Goal: Communication & Community: Ask a question

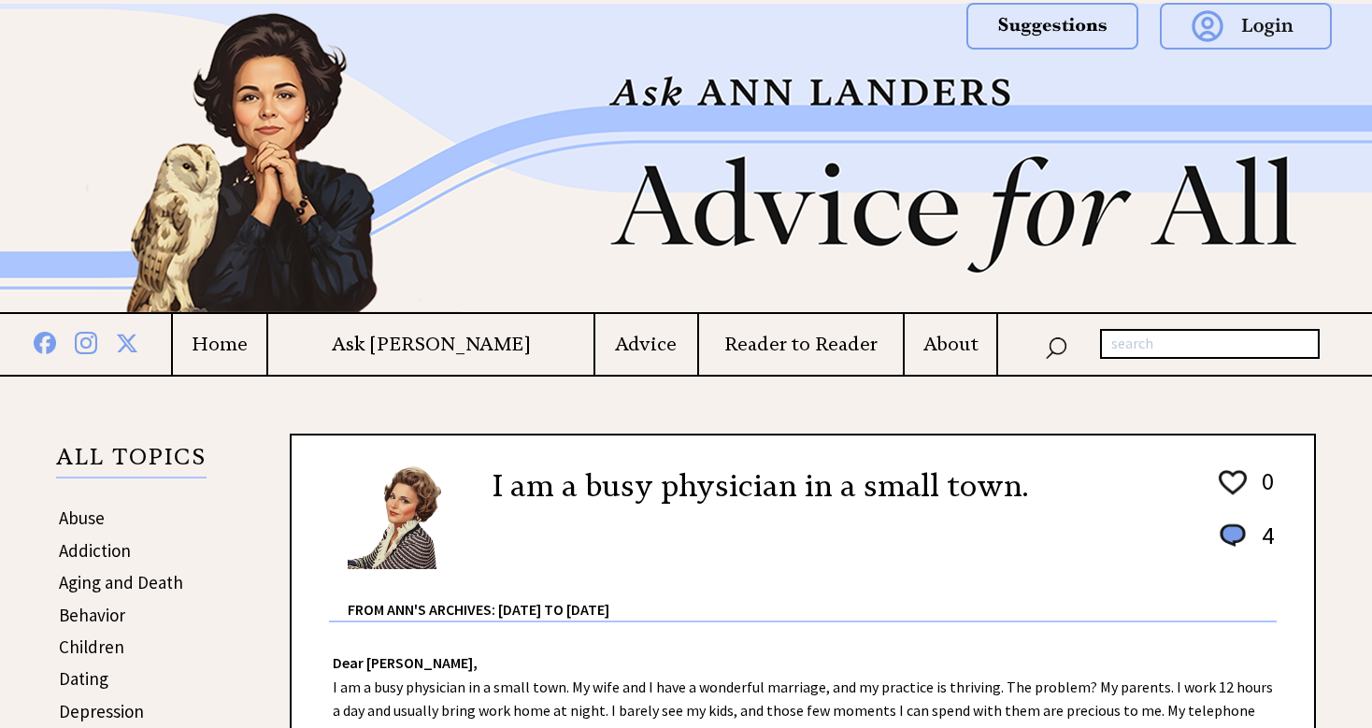
click at [265, 344] on h4 "Home" at bounding box center [219, 344] width 93 height 23
click at [595, 345] on h4 "Advice" at bounding box center [646, 344] width 102 height 23
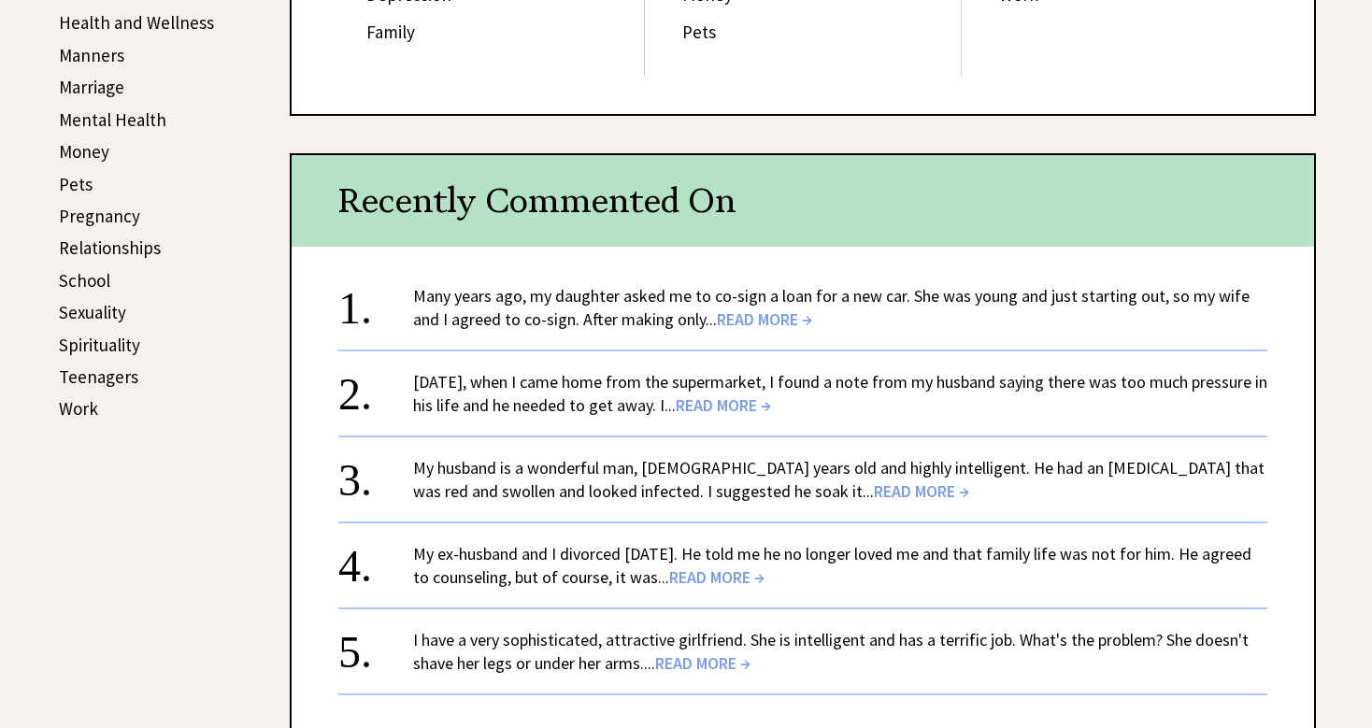
scroll to position [820, 0]
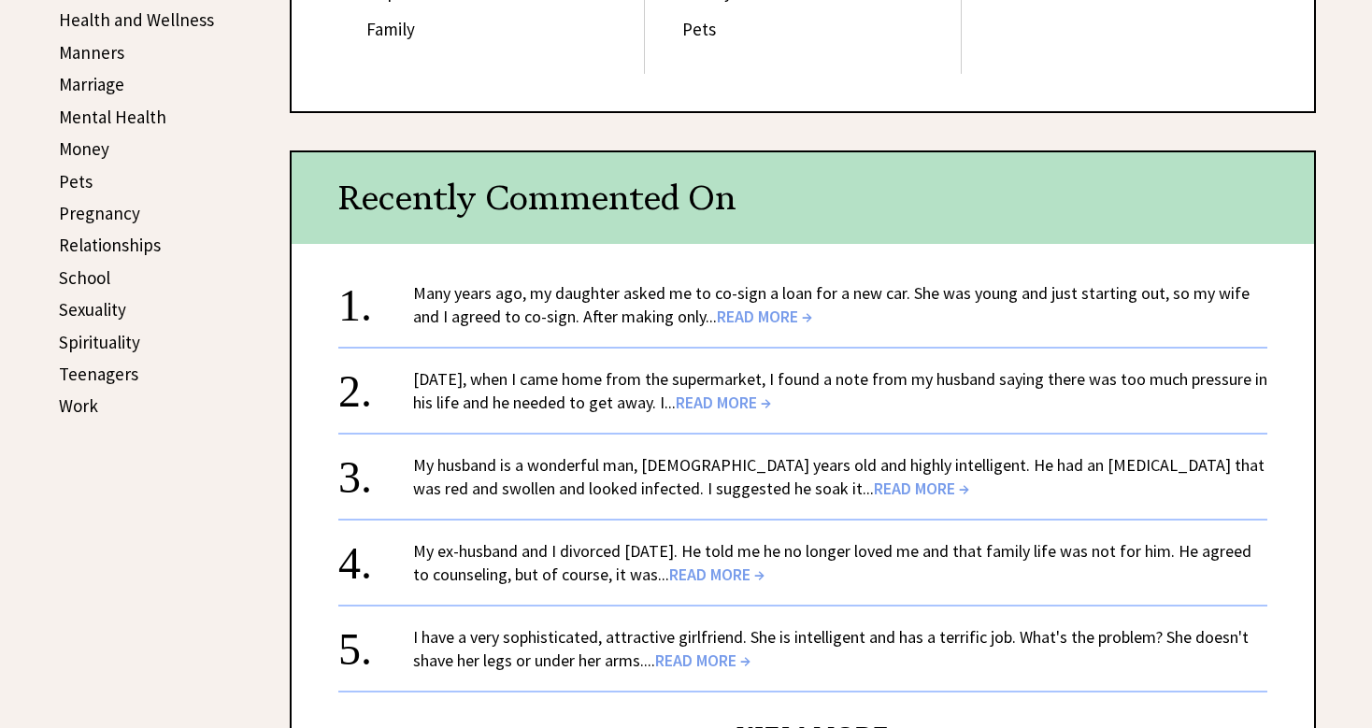
click at [739, 320] on span "READ MORE →" at bounding box center [764, 317] width 95 height 22
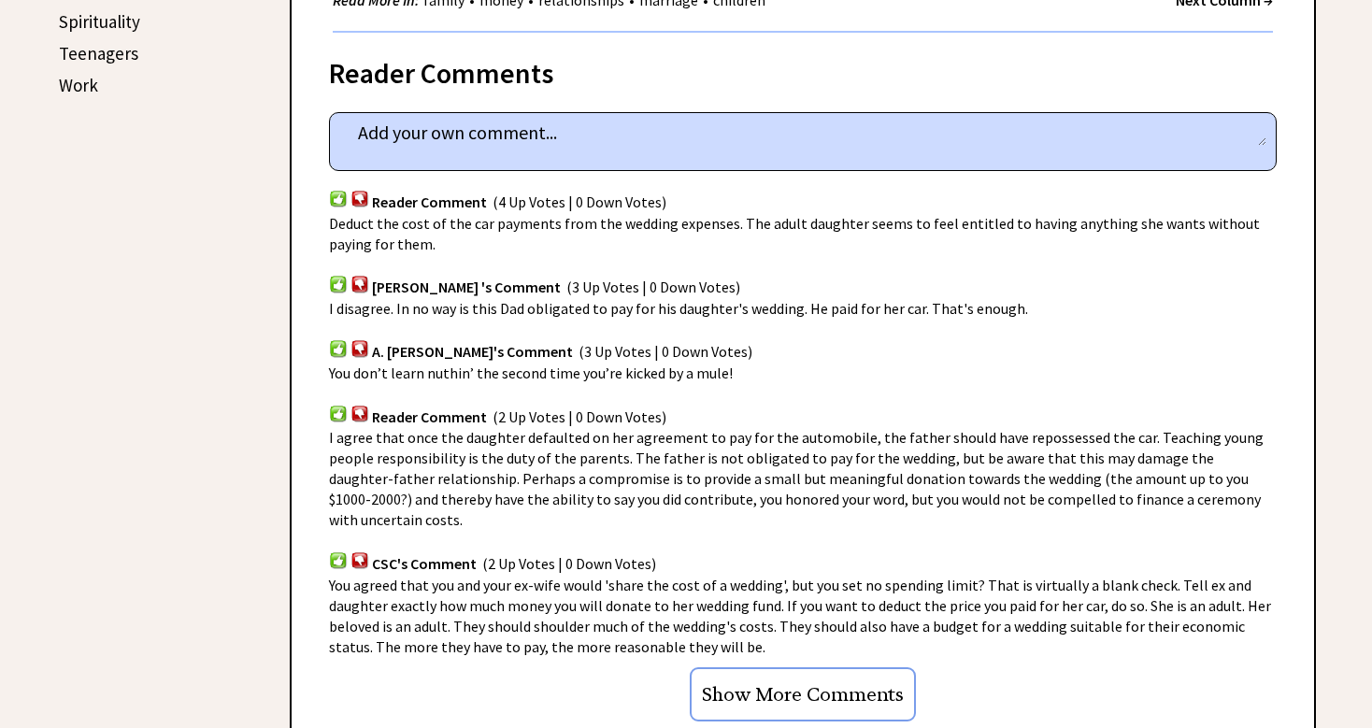
scroll to position [1258, 0]
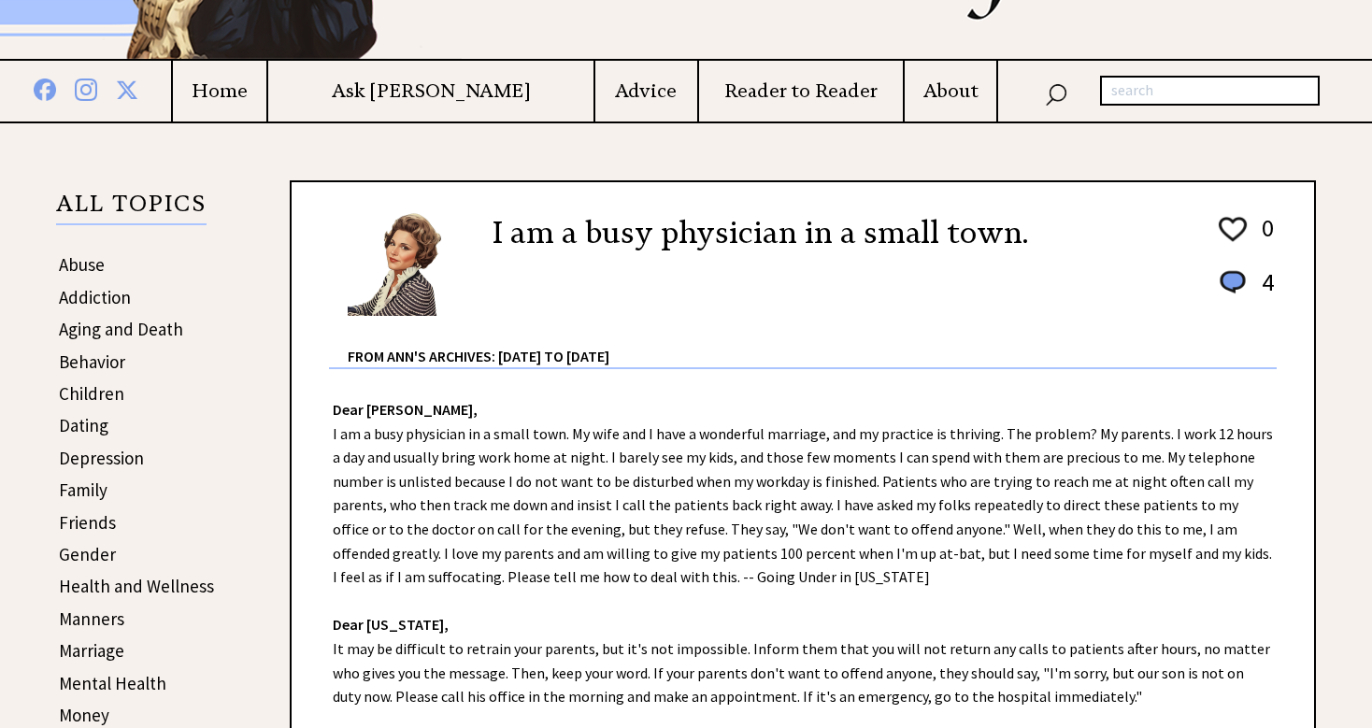
scroll to position [256, 0]
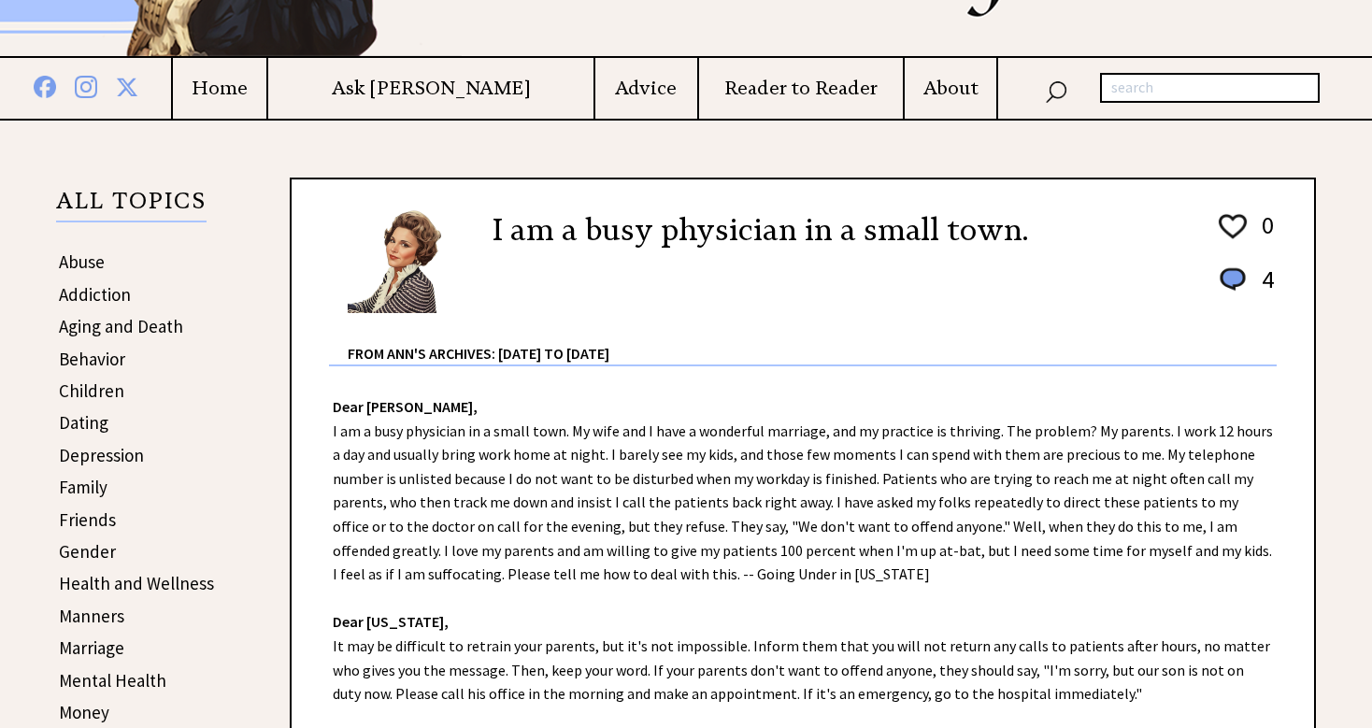
click at [446, 90] on h4 "Ask [PERSON_NAME]" at bounding box center [430, 88] width 325 height 23
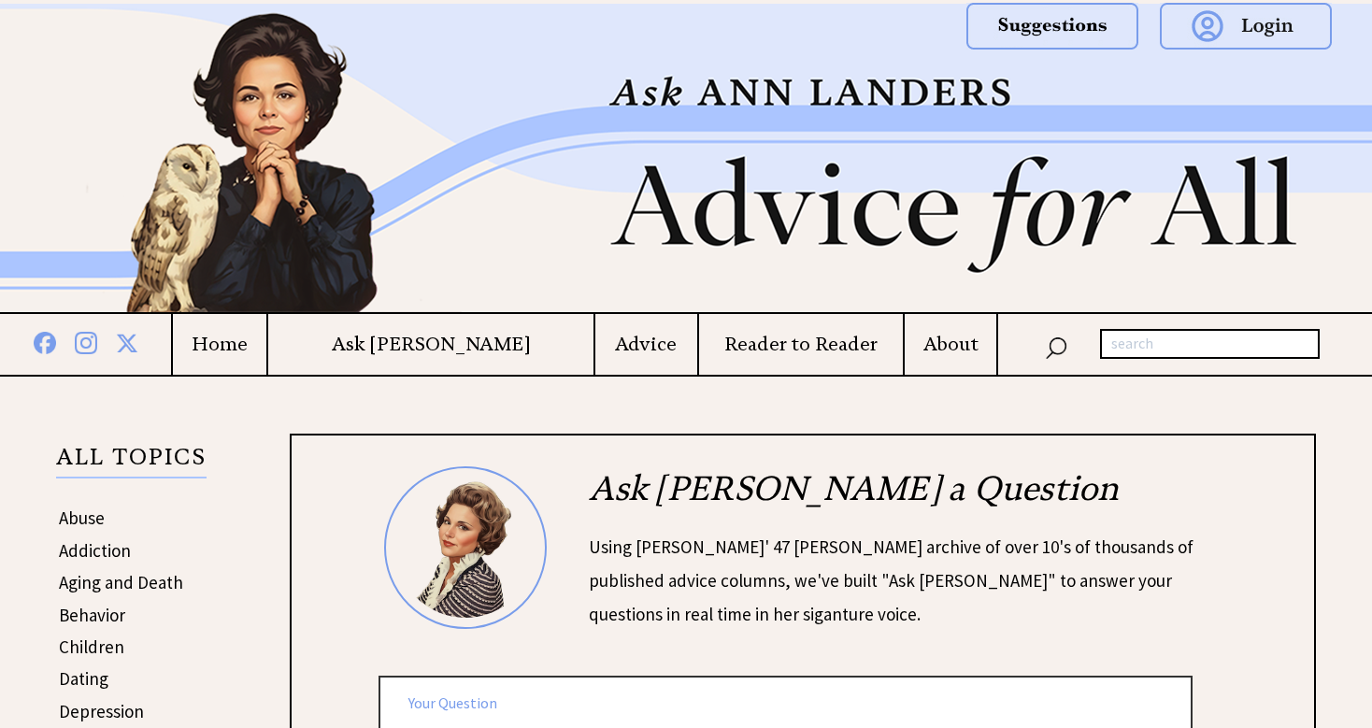
scroll to position [217, 0]
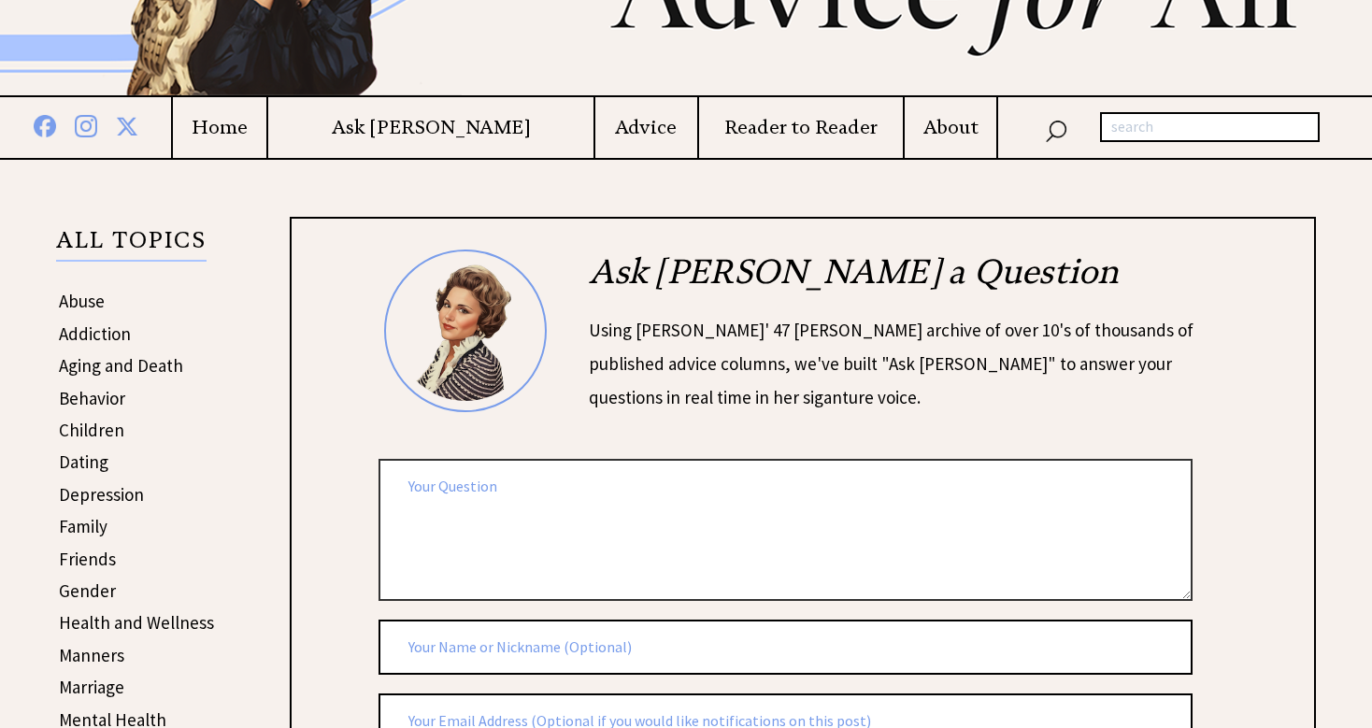
click at [460, 481] on textarea at bounding box center [786, 529] width 814 height 141
paste textarea "I've been married more than 20 years. You read it correctly. This afternoon, my…"
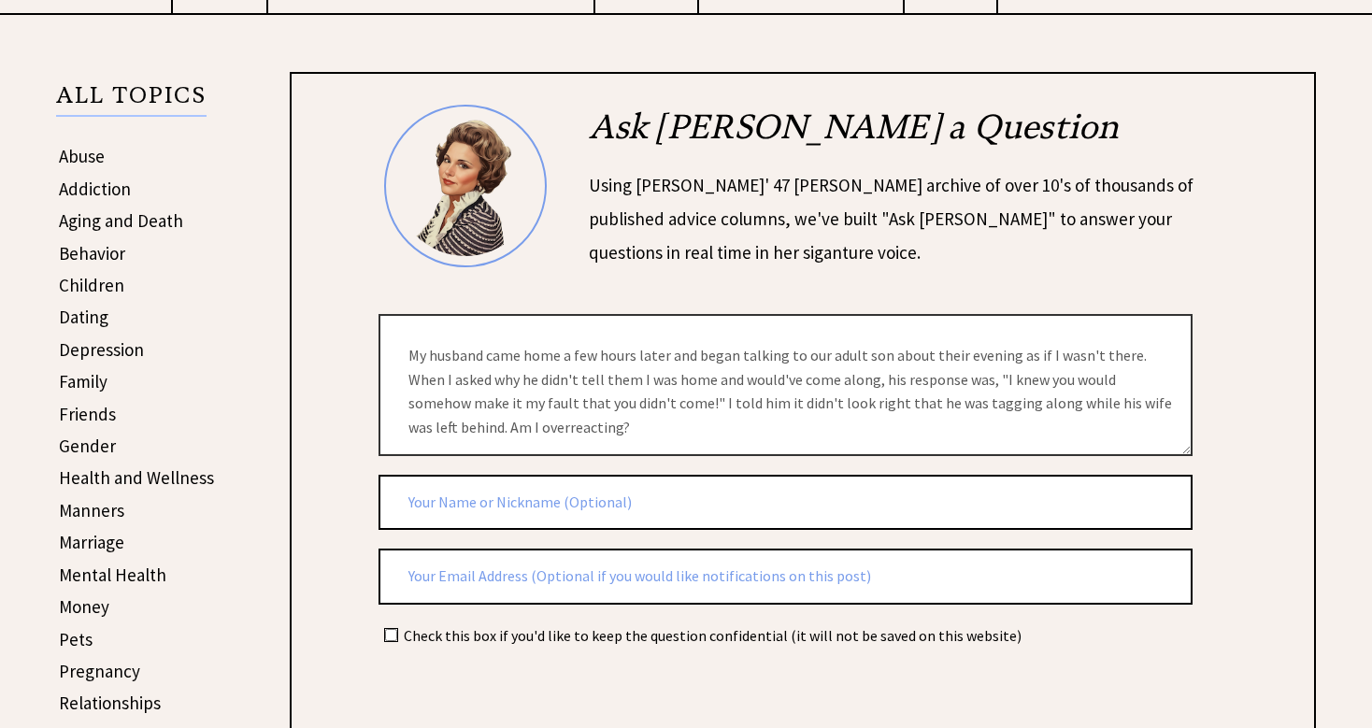
scroll to position [366, 0]
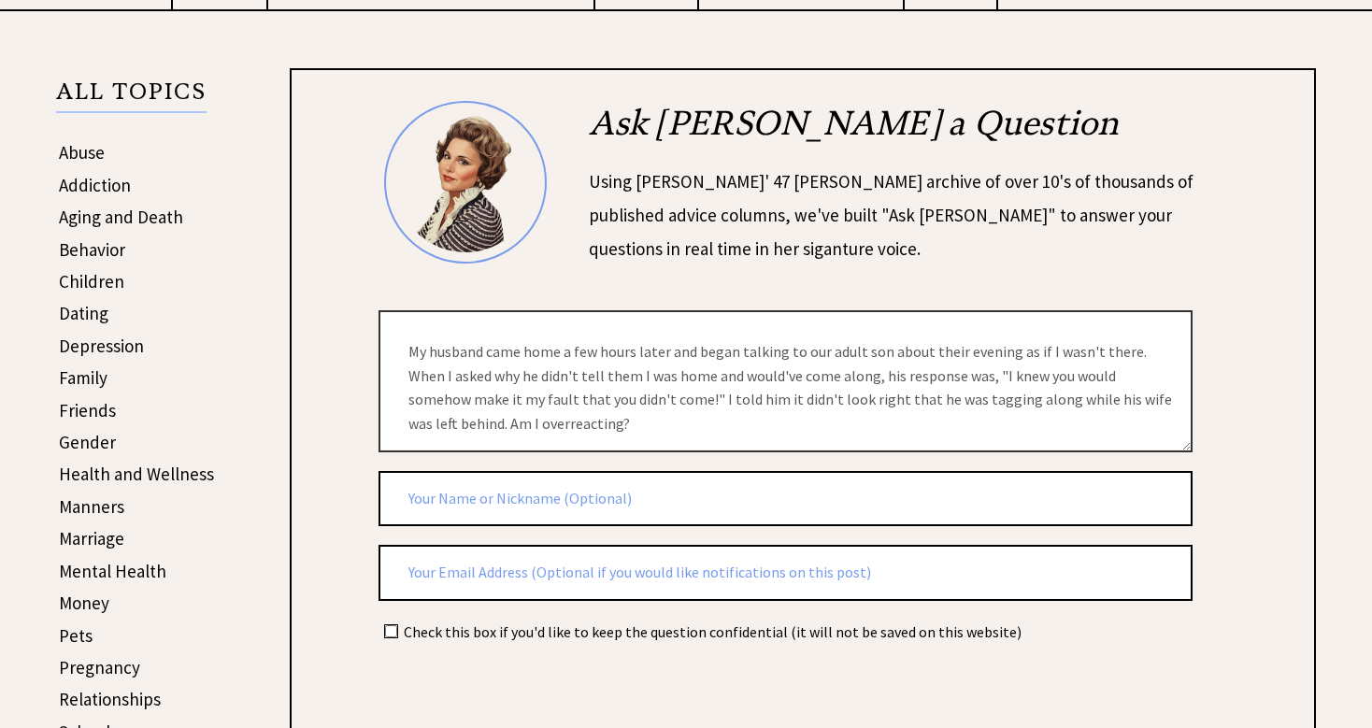
type textarea "I've been married more than 20 years. You read it correctly. This afternoon, my…"
click at [386, 625] on input "checkbox" at bounding box center [391, 631] width 12 height 12
checkbox input "true"
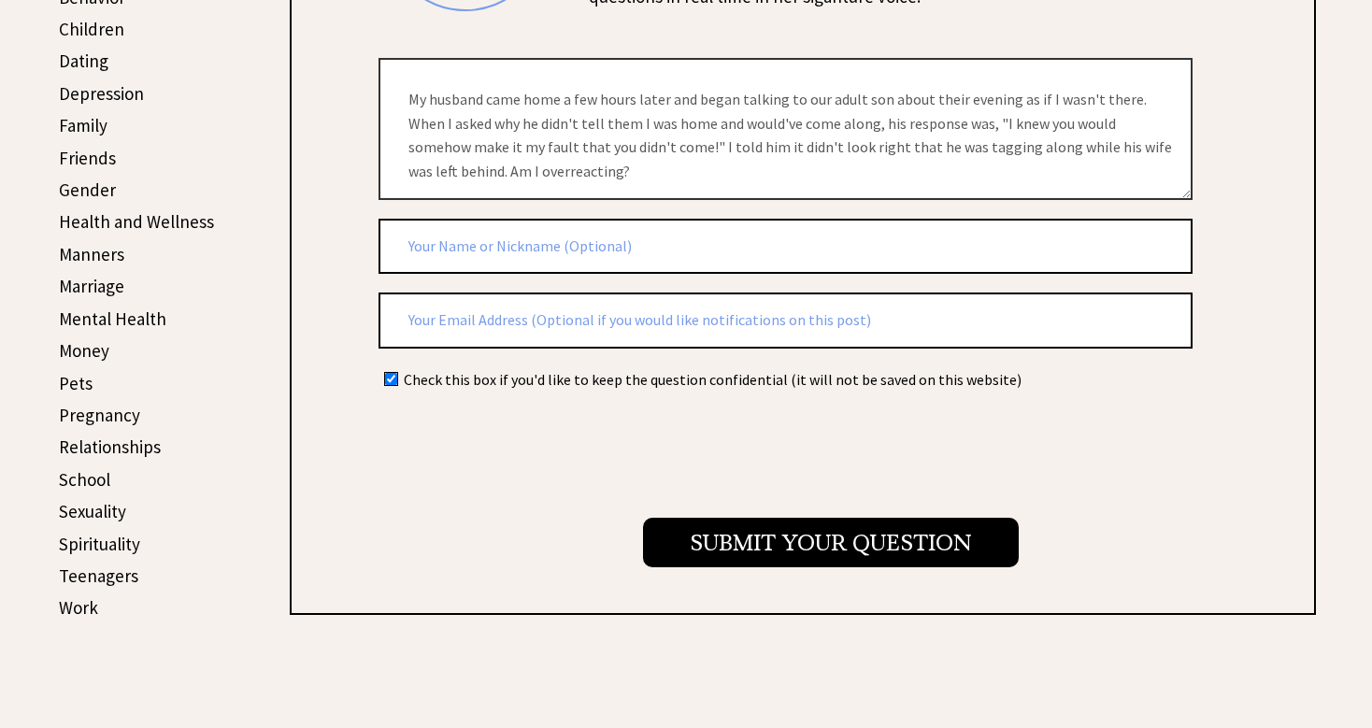
scroll to position [628, 0]
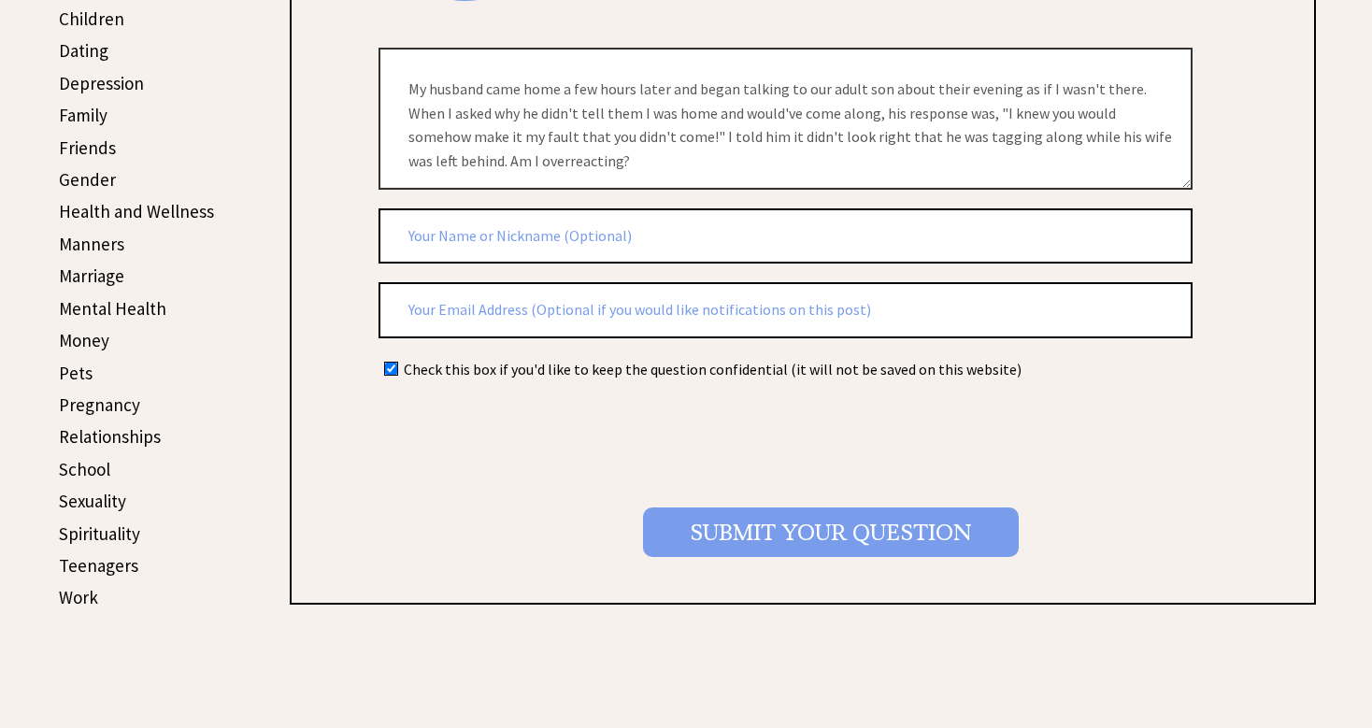
click at [697, 521] on input "Submit your Question" at bounding box center [831, 533] width 376 height 50
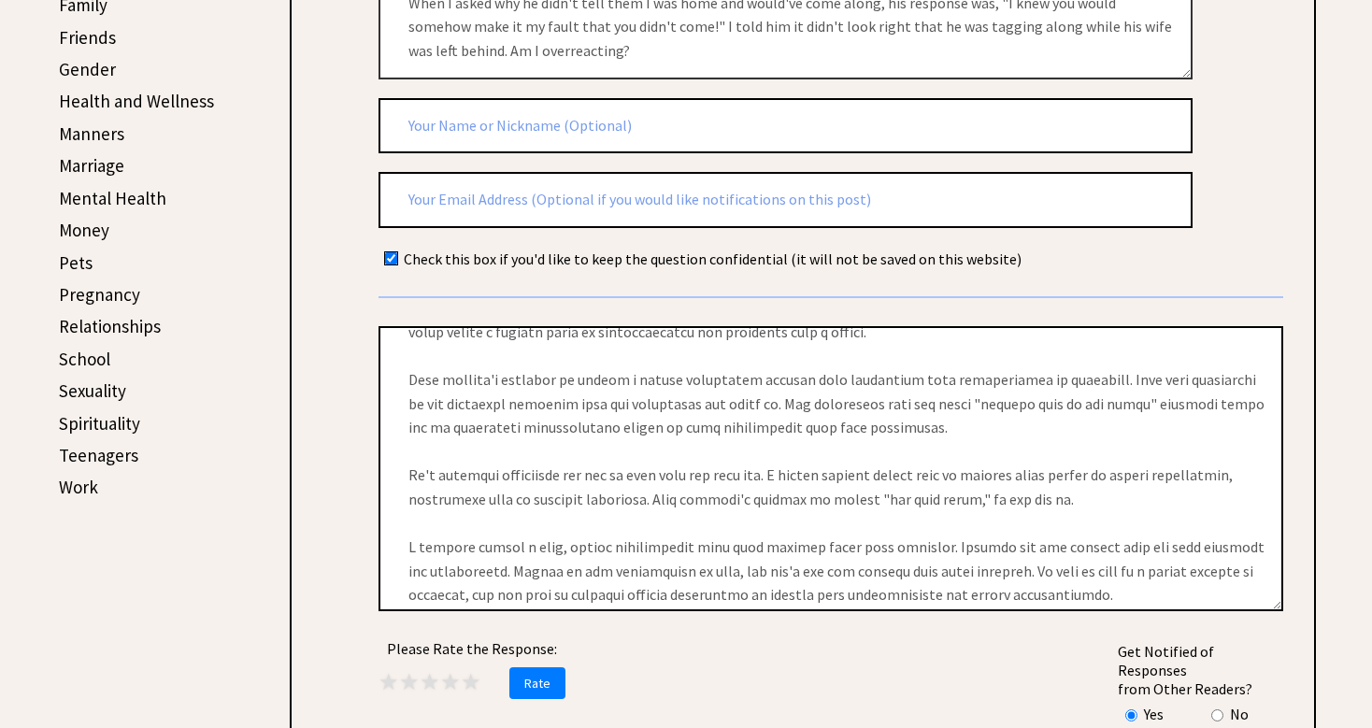
scroll to position [0, 0]
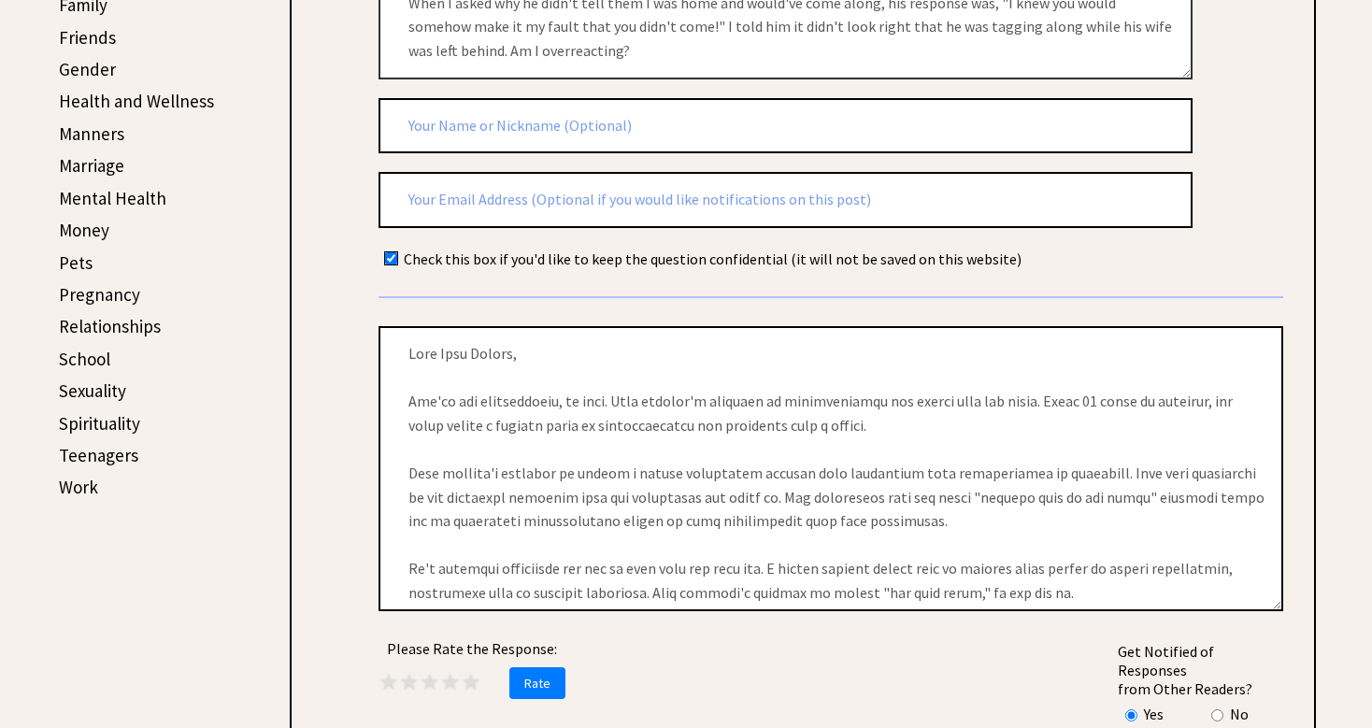
drag, startPoint x: 851, startPoint y: 562, endPoint x: 396, endPoint y: 222, distance: 567.1
click at [396, 222] on form "2336 ai_question al_user_question on claude I've been married more than 20 year…" at bounding box center [831, -1] width 905 height 543
click at [1249, 0] on form "2336 ai_question al_user_question on claude I've been married more than 20 year…" at bounding box center [831, -1] width 905 height 543
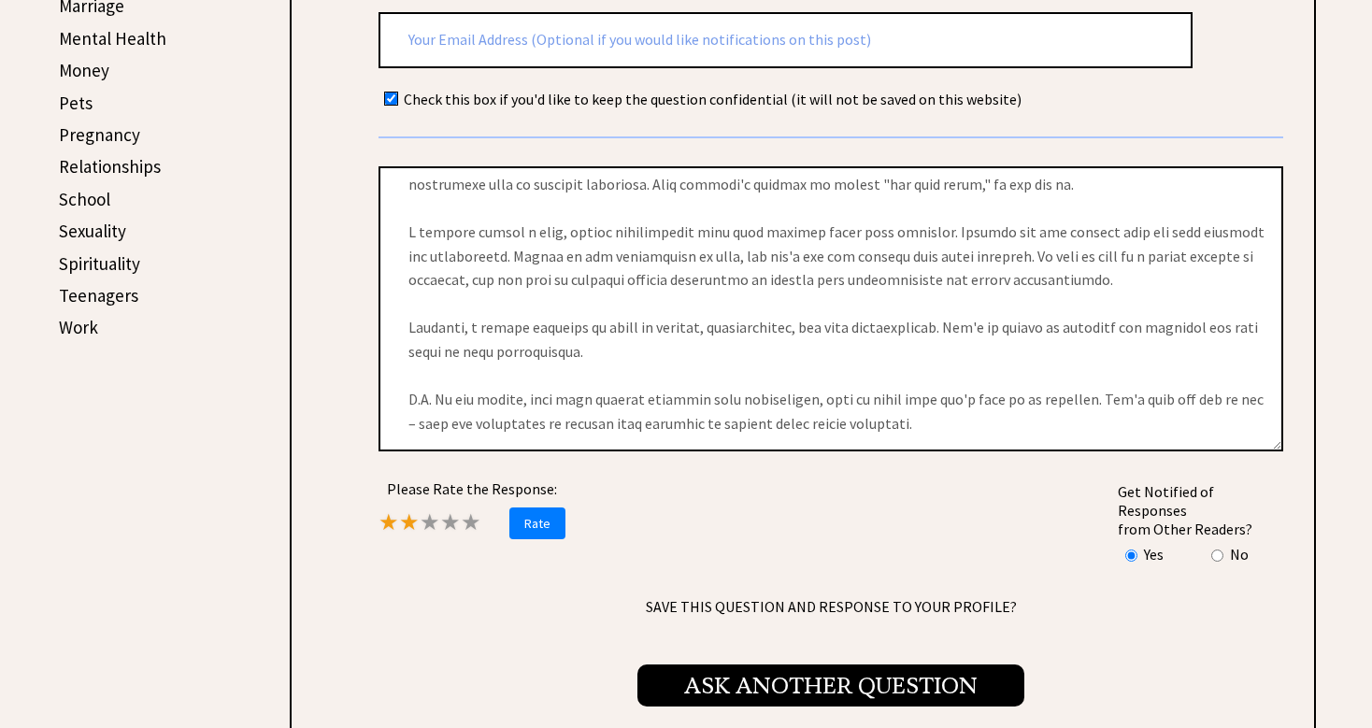
scroll to position [953, 0]
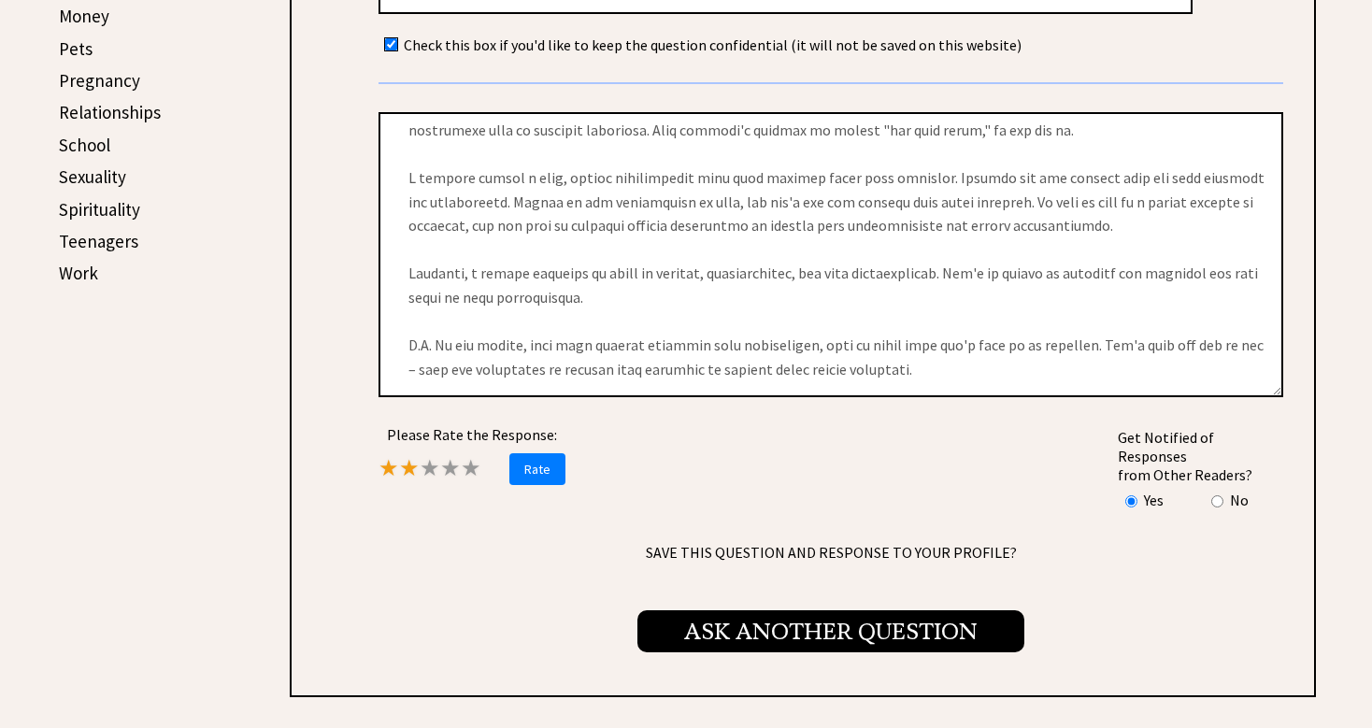
click at [652, 610] on span "Ask Another Question" at bounding box center [831, 631] width 387 height 42
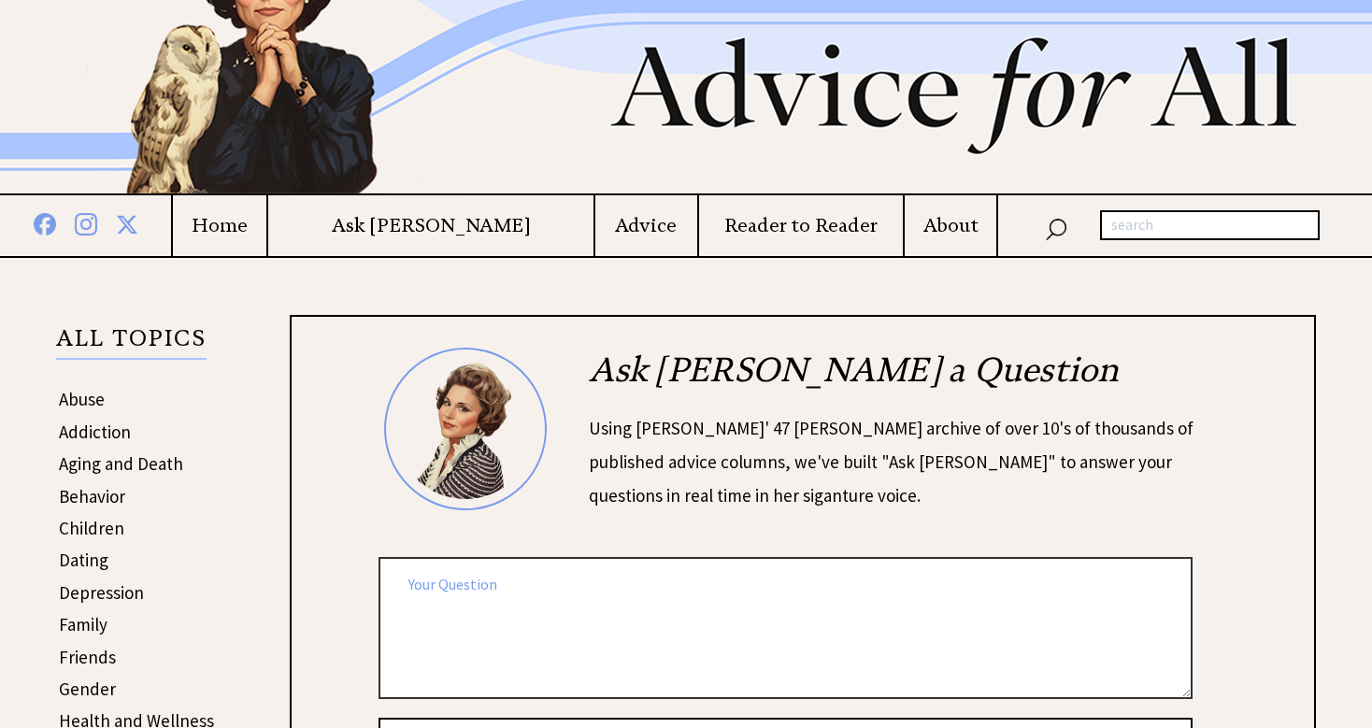
scroll to position [146, 0]
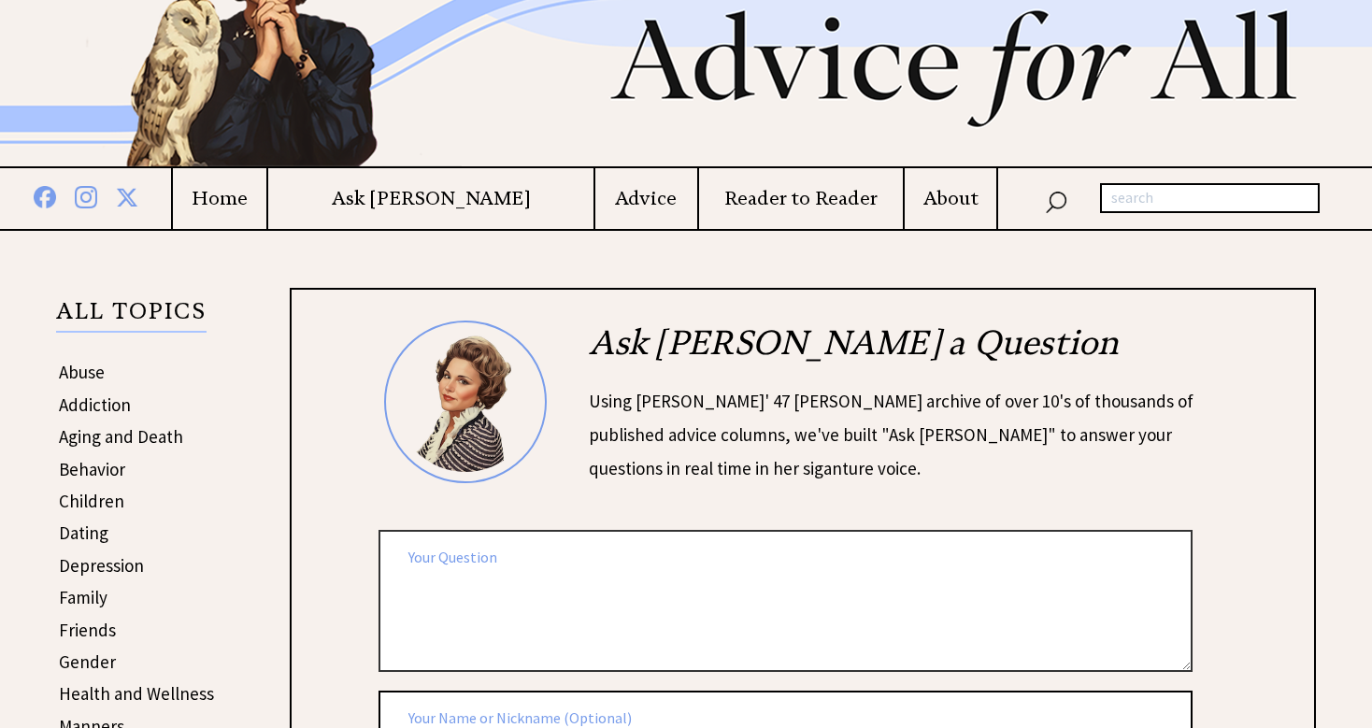
click at [419, 565] on textarea at bounding box center [786, 600] width 814 height 141
paste textarea "I am 65, single and retired with an almost-40-year-old bipolar child. Although …"
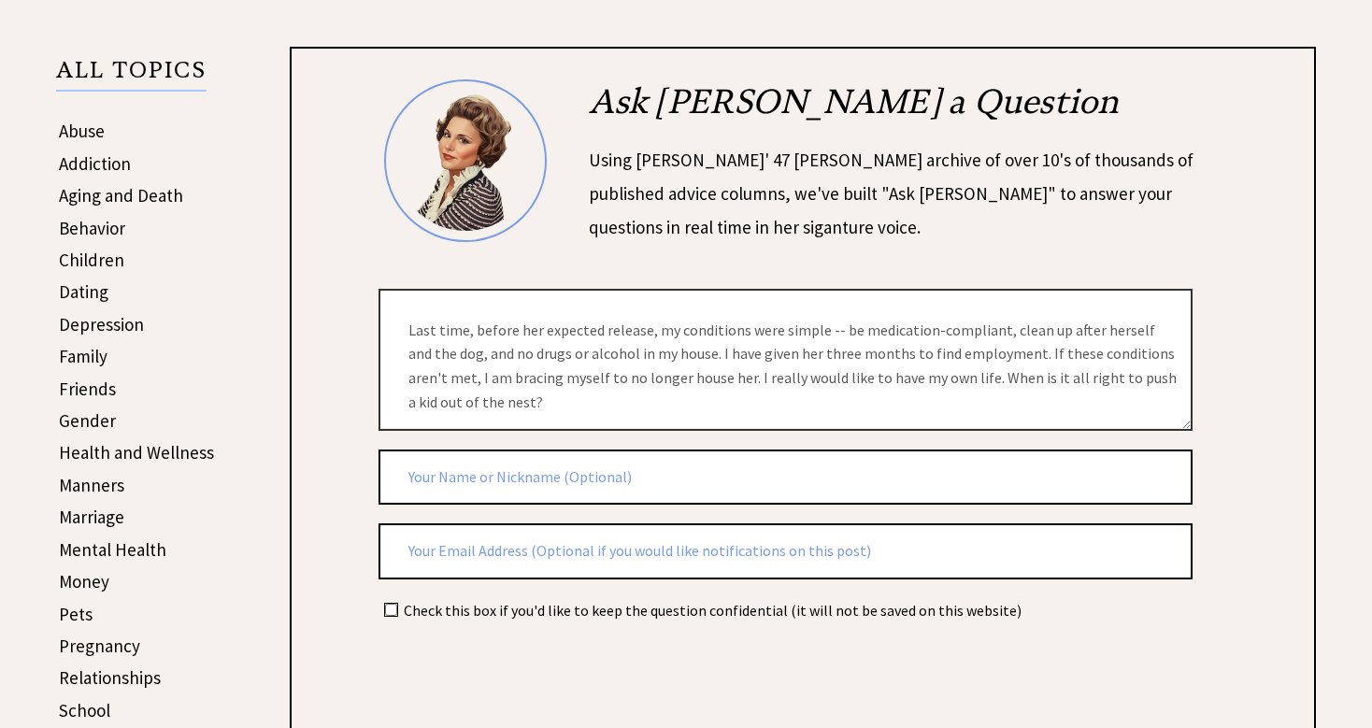
scroll to position [400, 0]
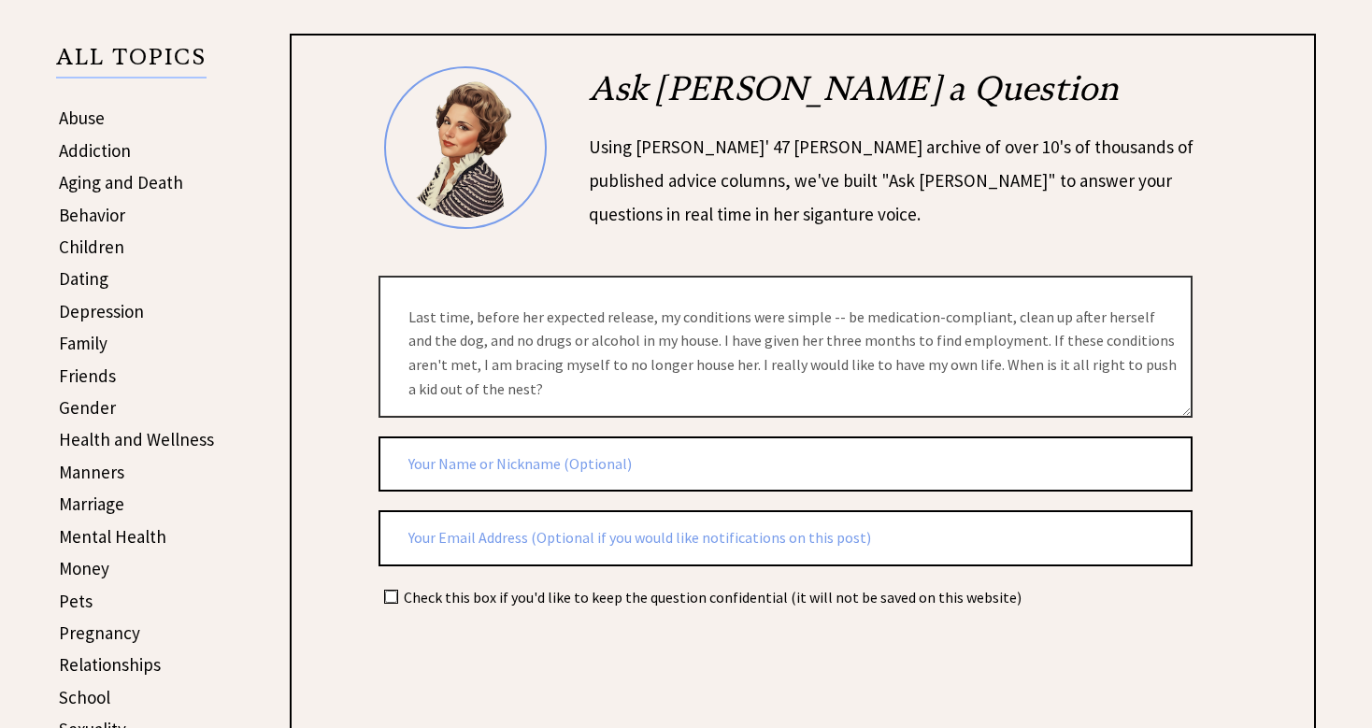
type textarea "I am 65, single and retired with an almost-40-year-old bipolar child. Although …"
click at [391, 591] on input "checkbox" at bounding box center [391, 597] width 12 height 12
checkbox input "true"
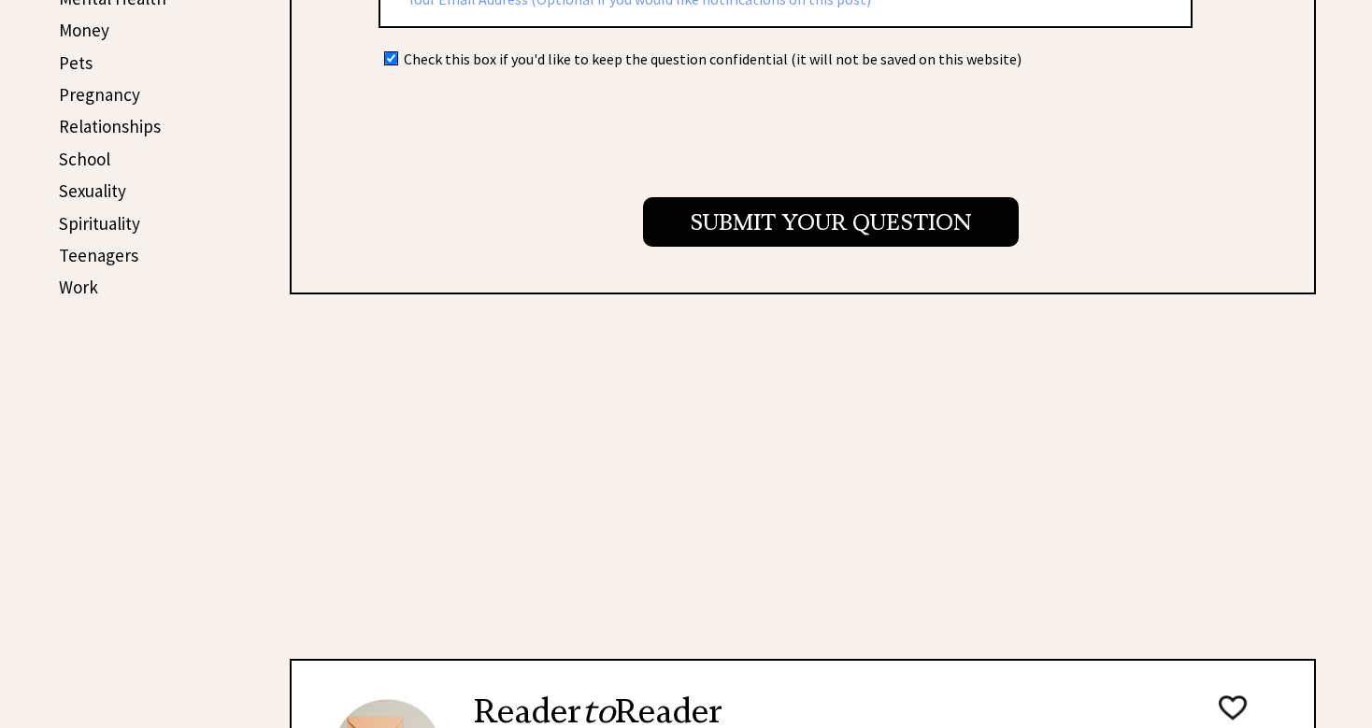
scroll to position [961, 0]
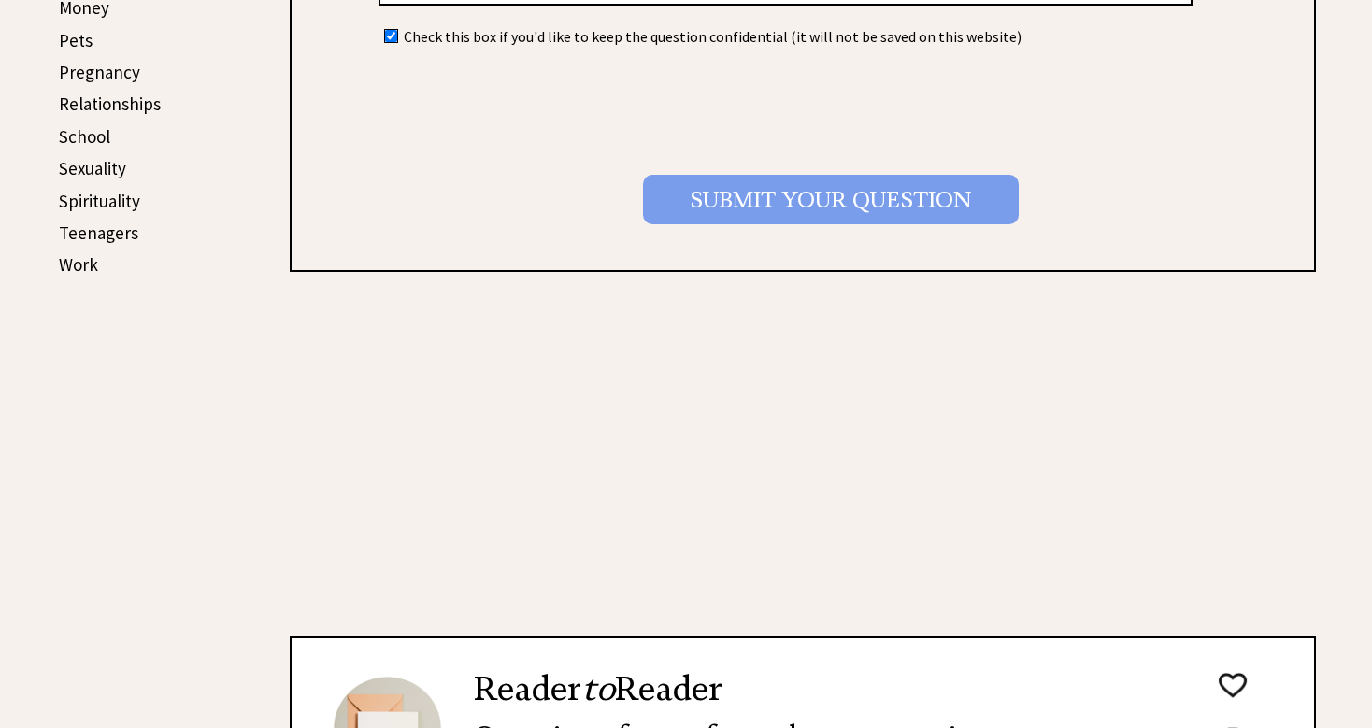
click at [784, 176] on input "Submit your Question" at bounding box center [831, 200] width 376 height 50
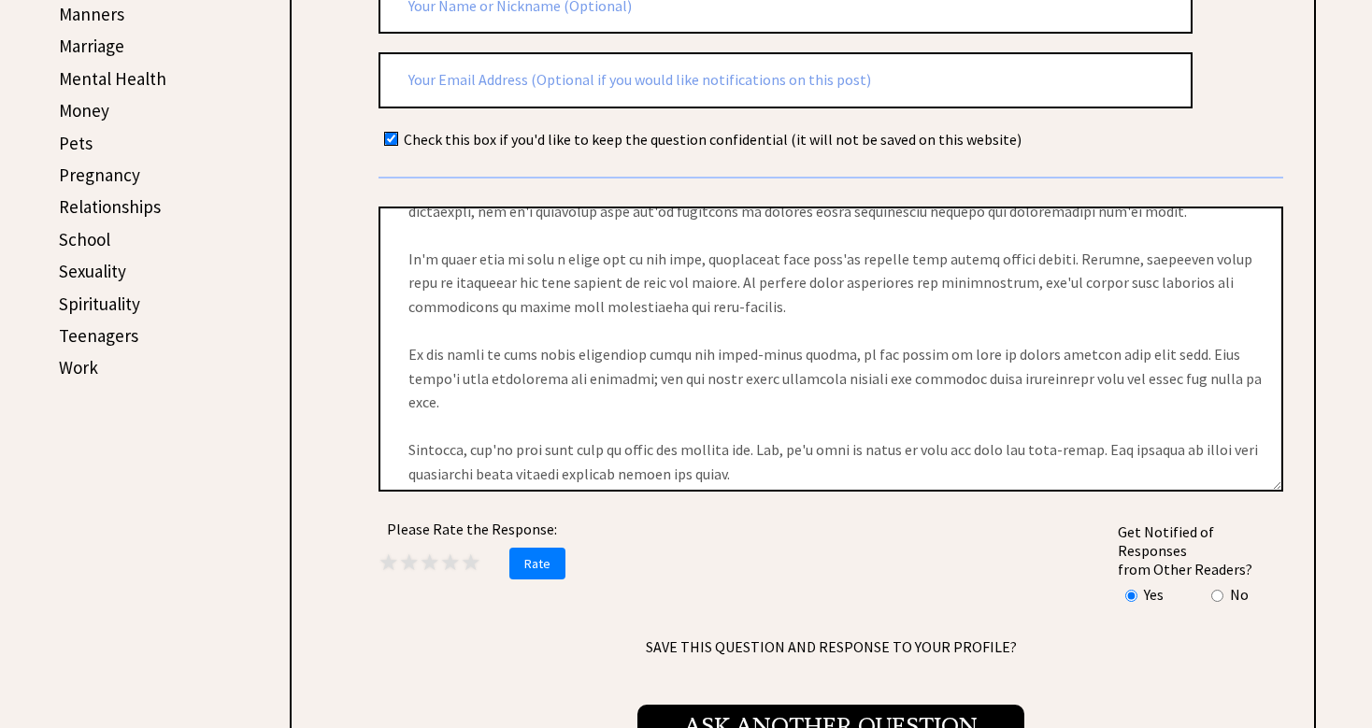
scroll to position [0, 0]
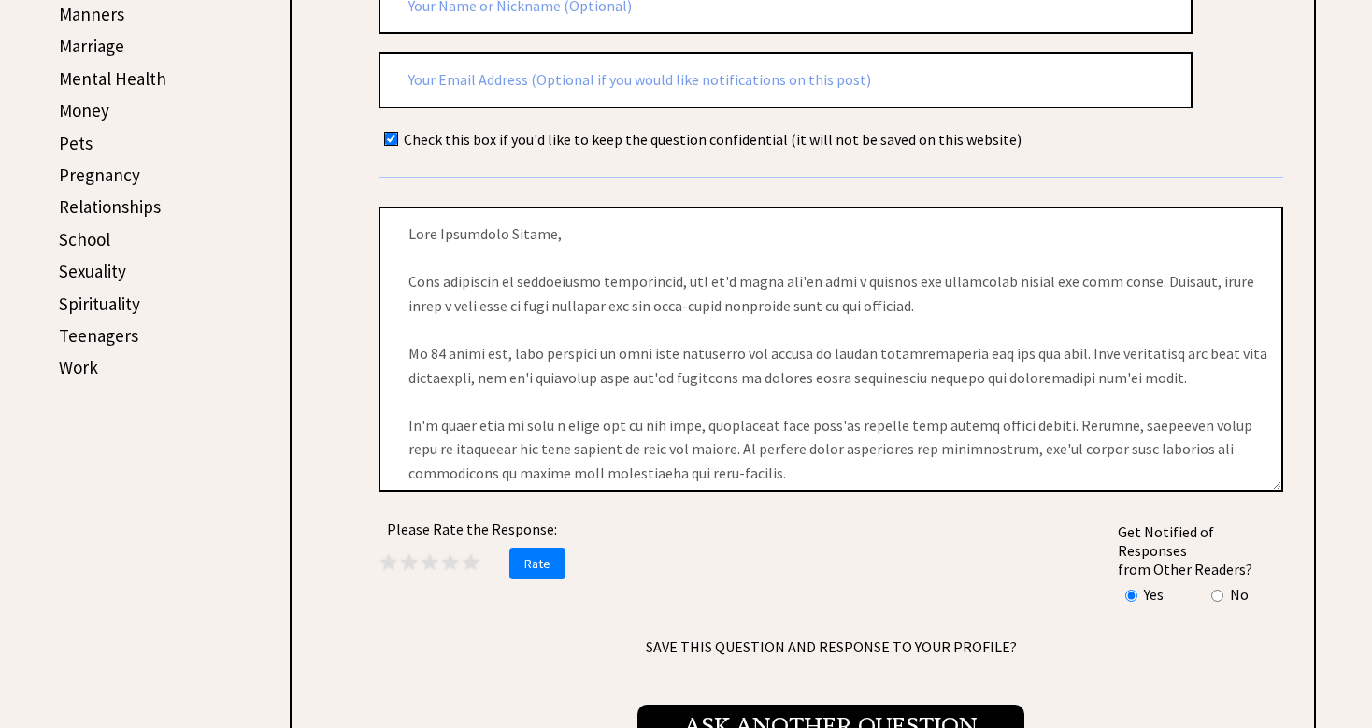
drag, startPoint x: 778, startPoint y: 450, endPoint x: 394, endPoint y: 66, distance: 542.7
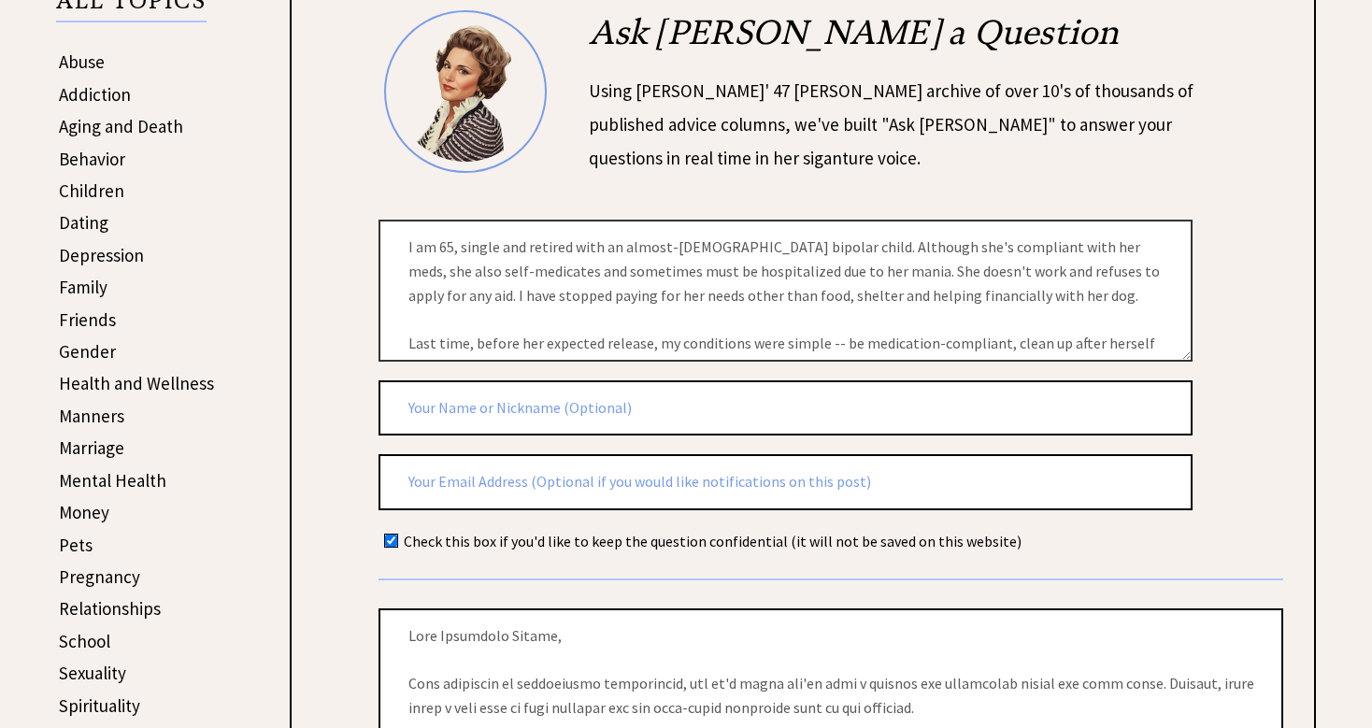
scroll to position [455, 0]
click at [93, 223] on link "Dating" at bounding box center [84, 223] width 50 height 22
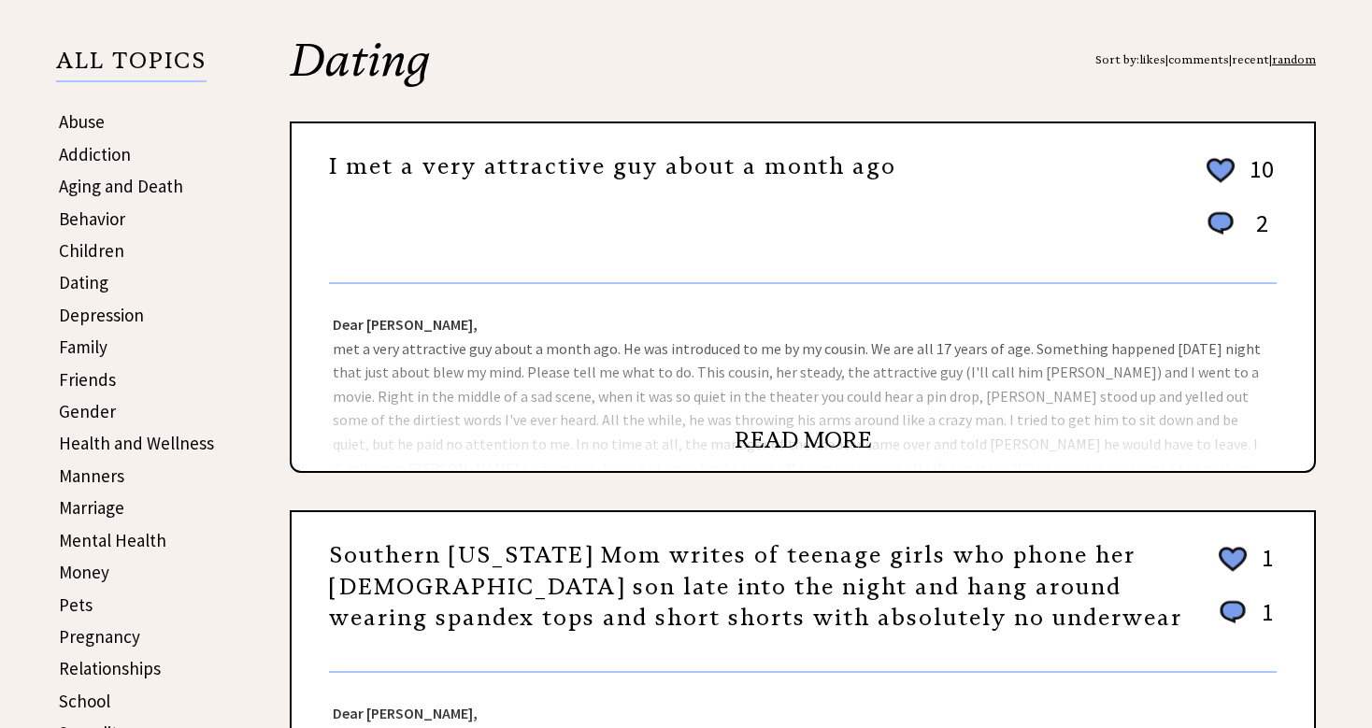
scroll to position [406, 0]
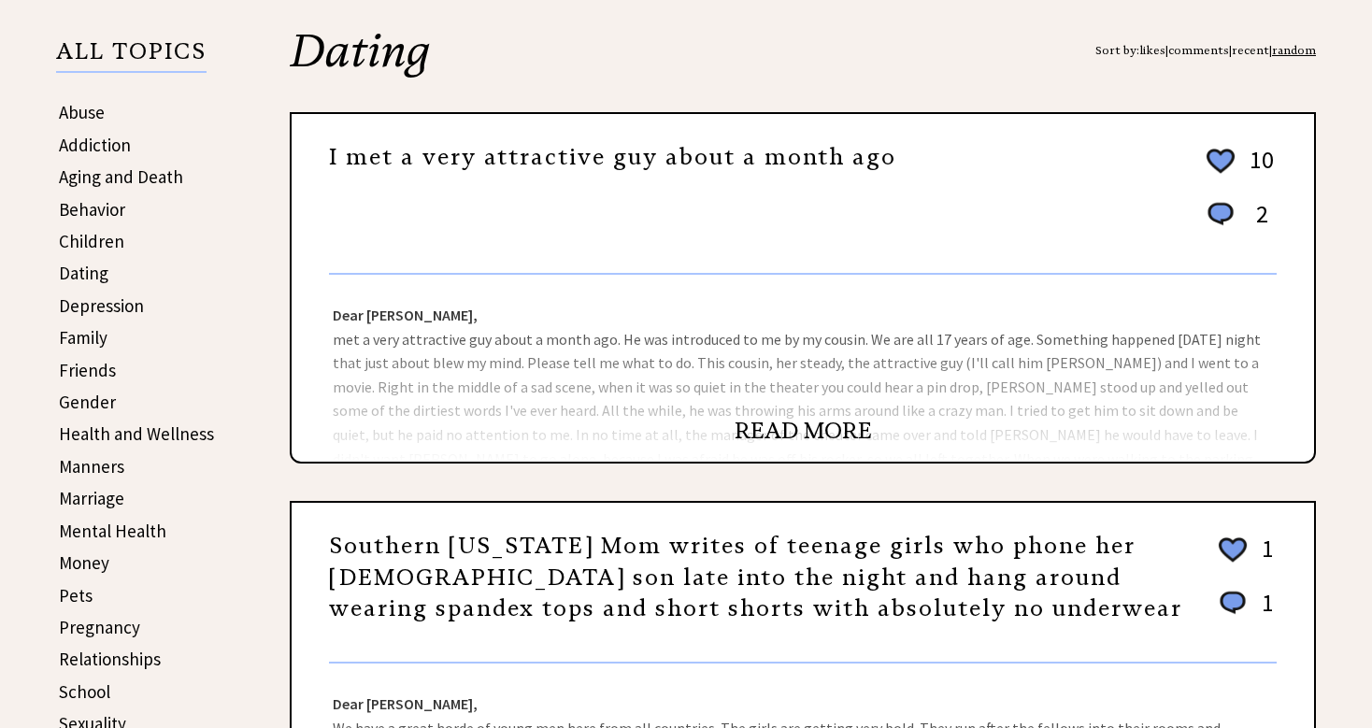
click at [761, 421] on link "READ MORE" at bounding box center [803, 431] width 137 height 28
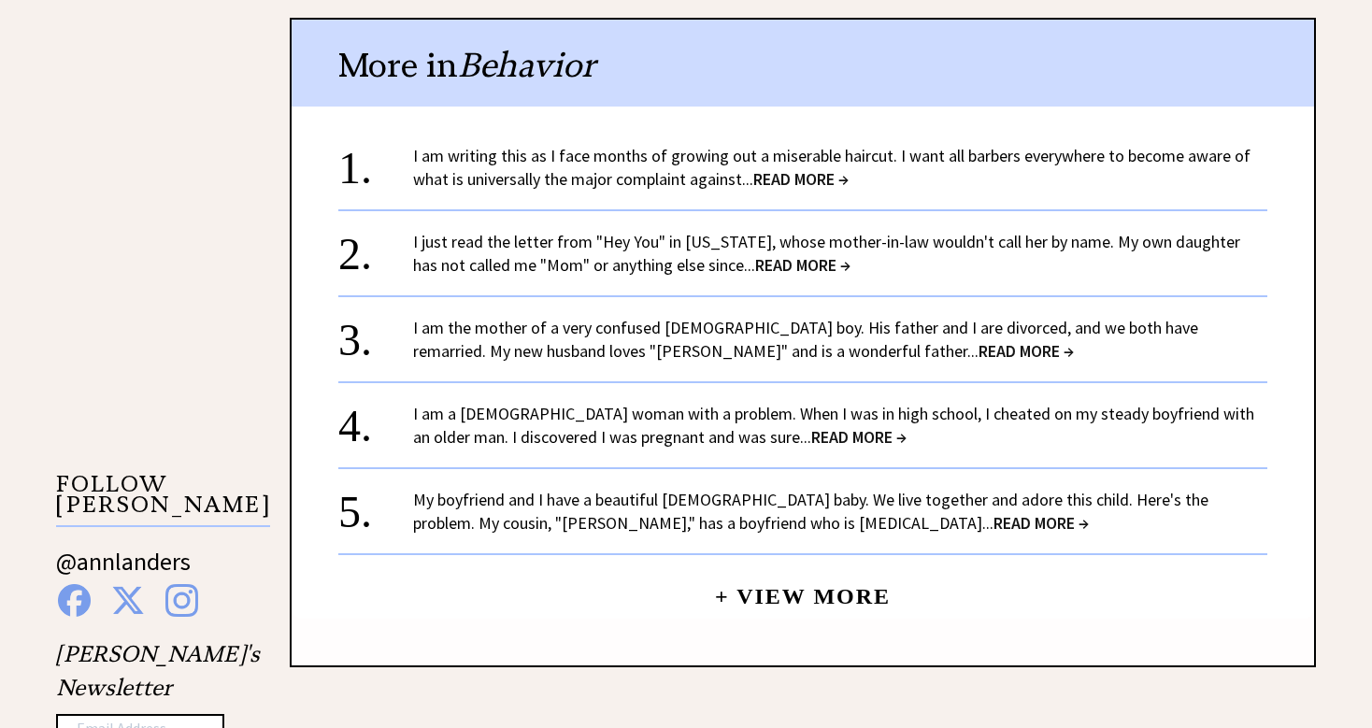
scroll to position [1465, 0]
click at [768, 596] on link "+ View More" at bounding box center [803, 588] width 176 height 40
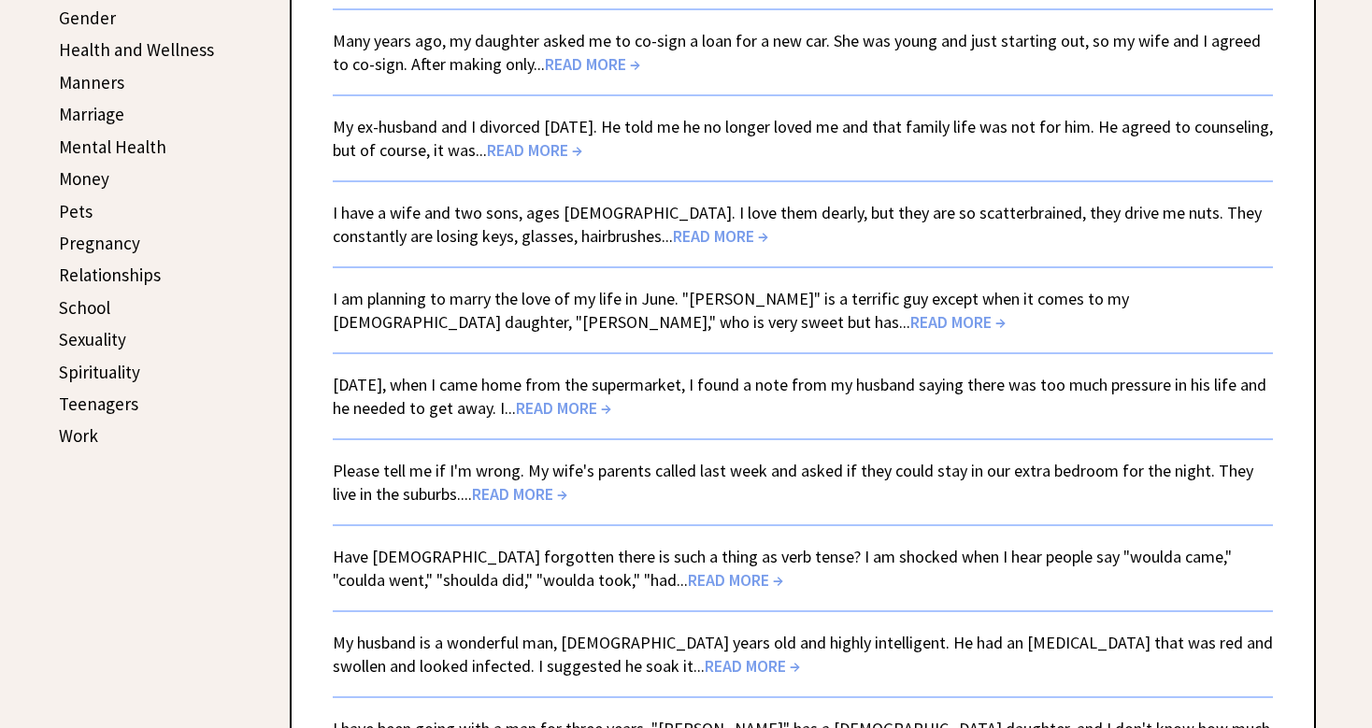
scroll to position [790, 0]
click at [705, 671] on span "READ MORE →" at bounding box center [752, 666] width 95 height 22
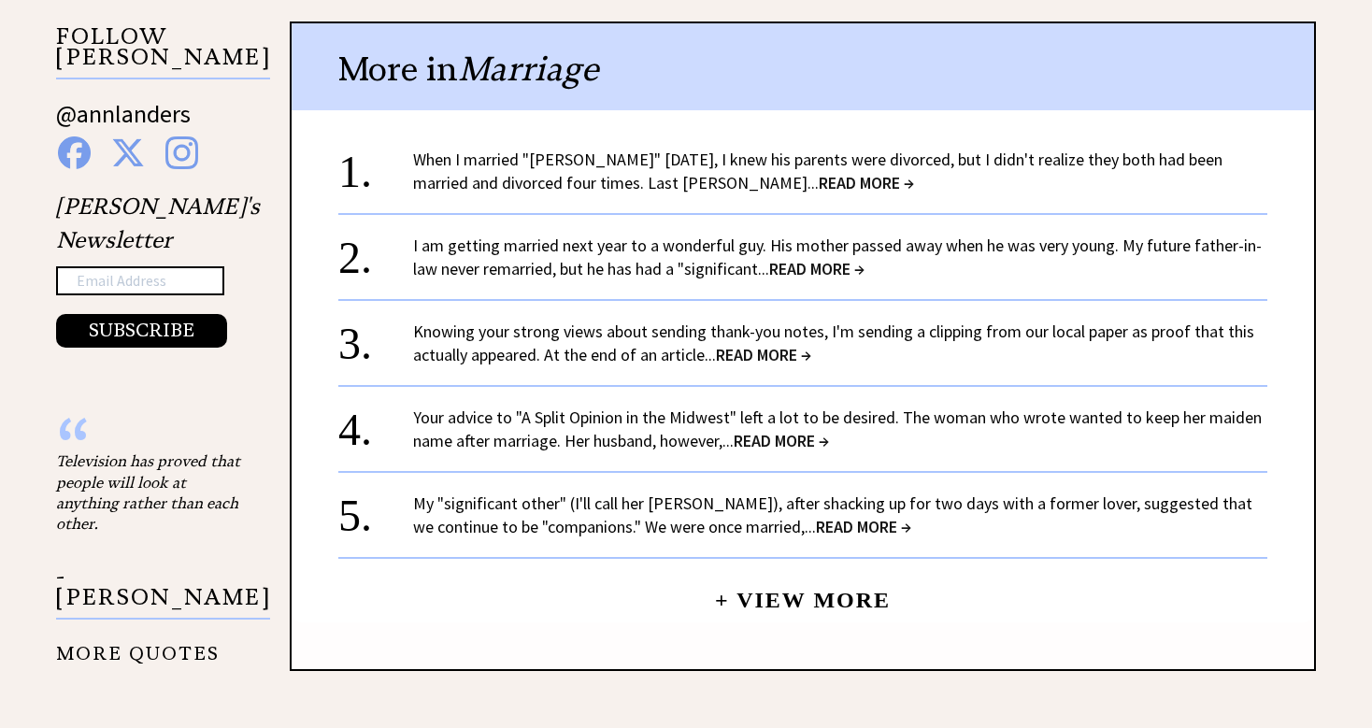
scroll to position [1915, 0]
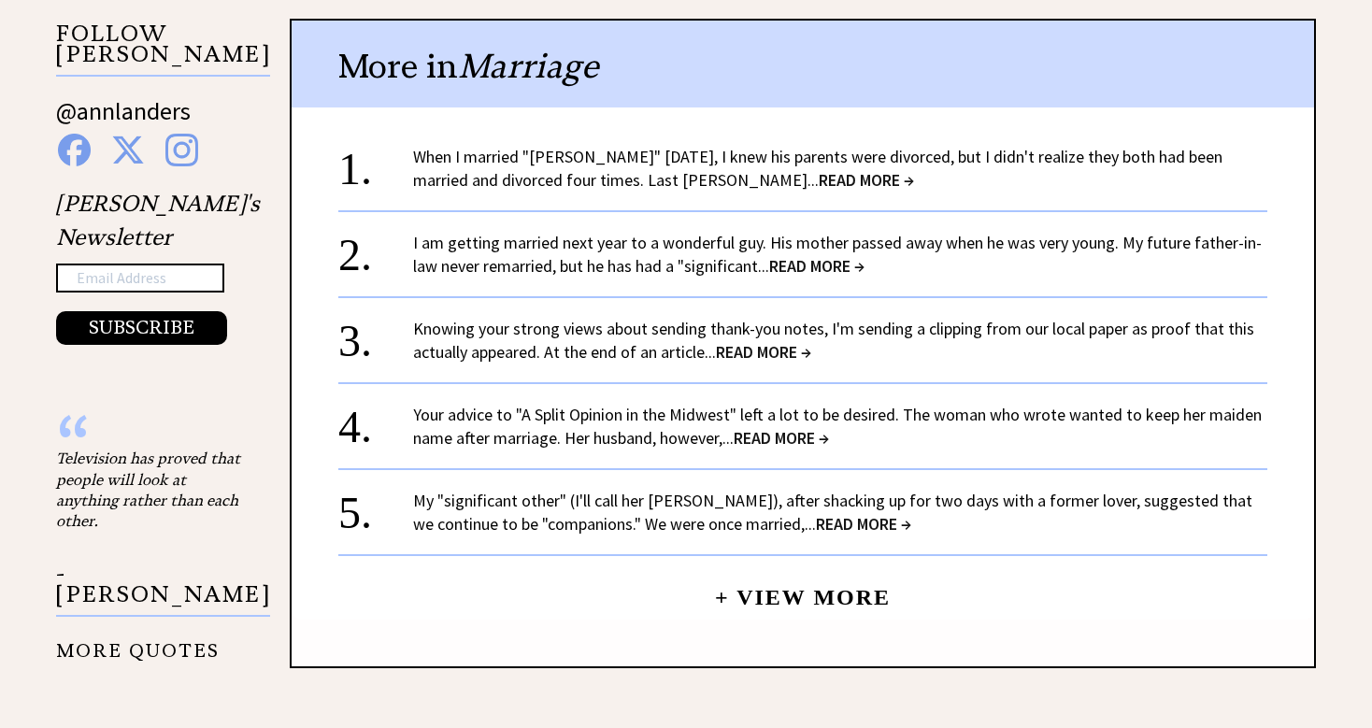
click at [784, 569] on link "+ View More" at bounding box center [803, 589] width 176 height 40
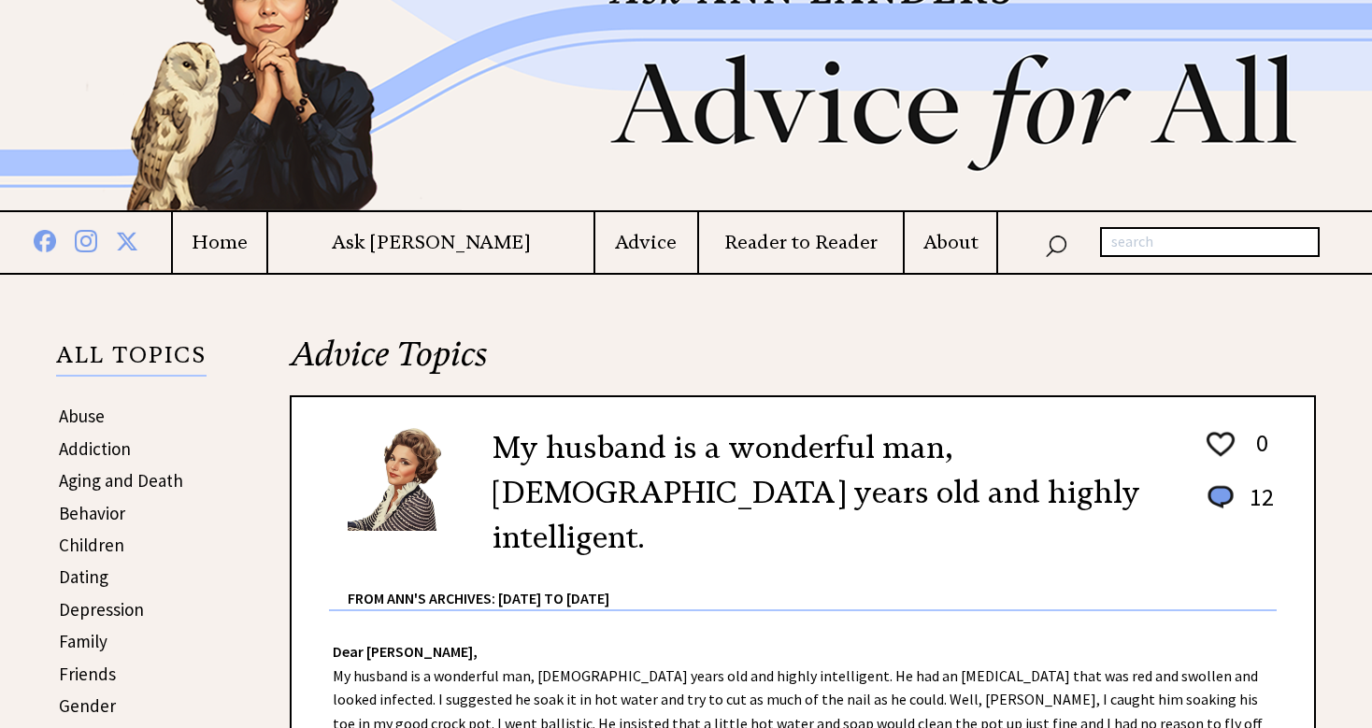
scroll to position [52, 0]
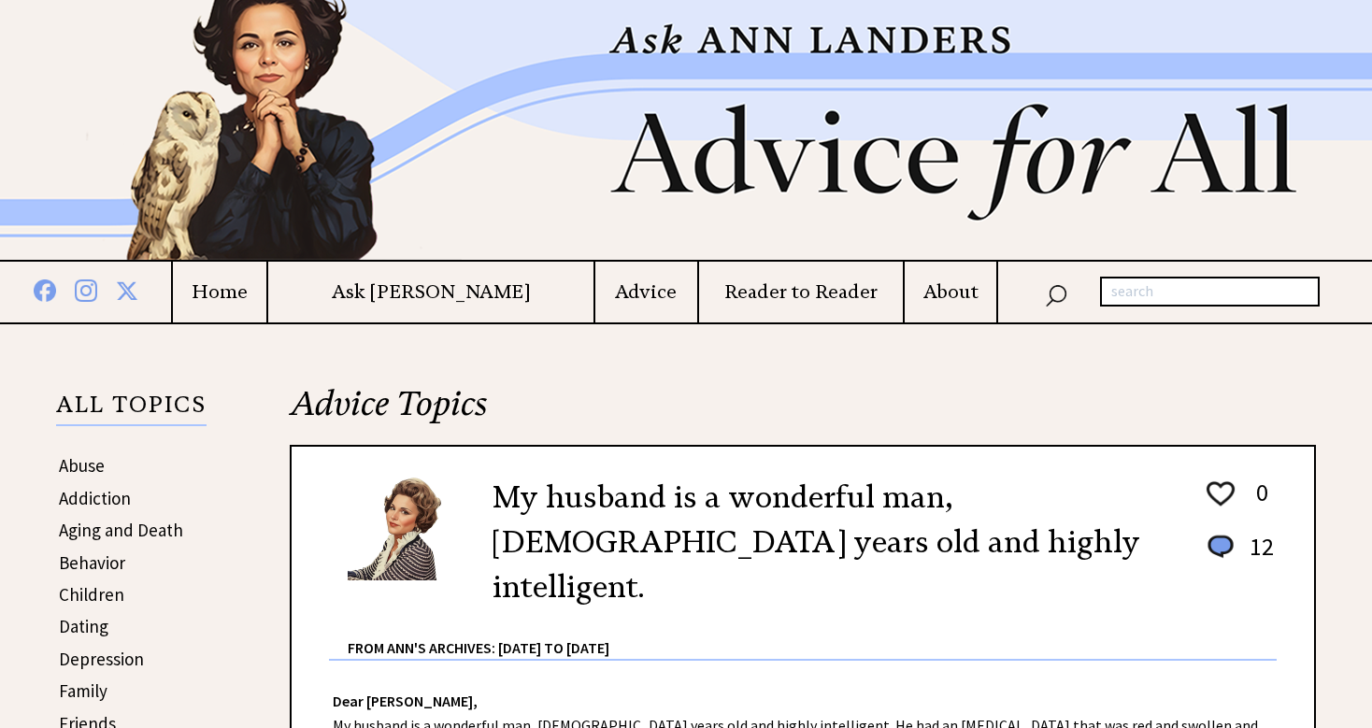
click at [448, 286] on h4 "Ask [PERSON_NAME]" at bounding box center [430, 291] width 325 height 23
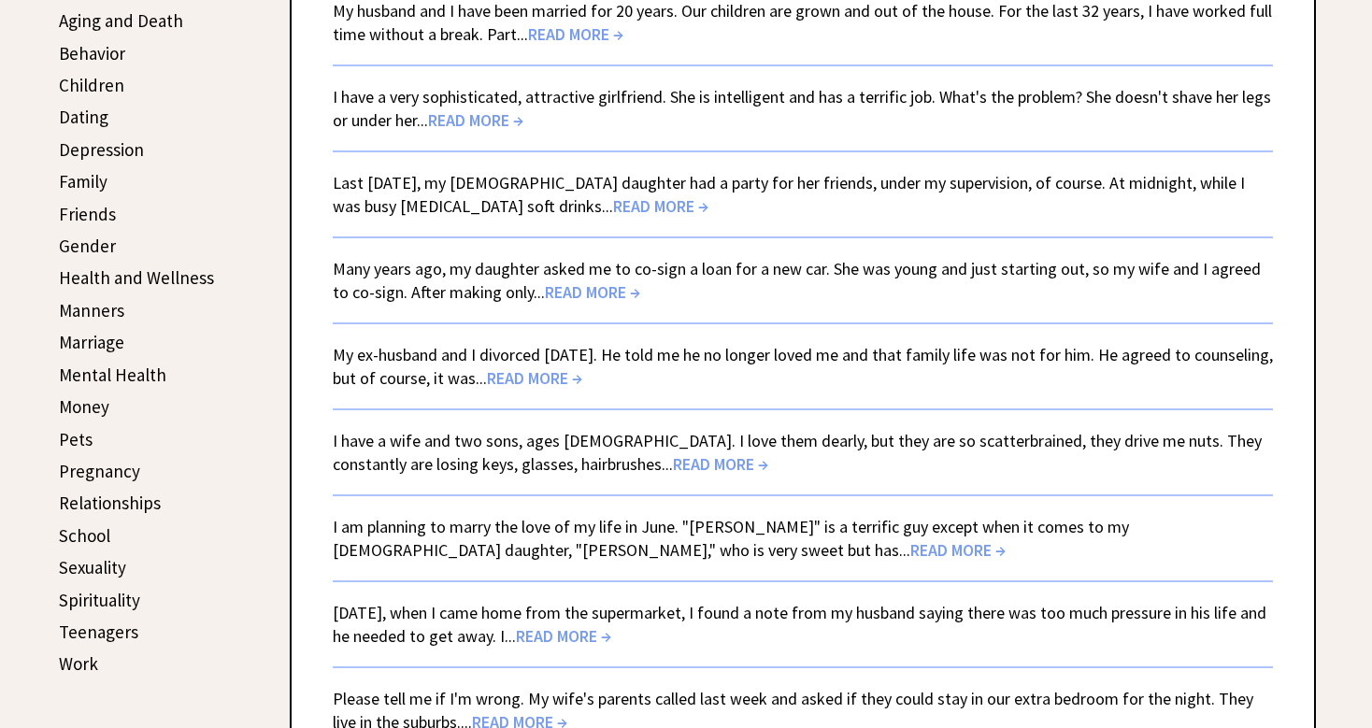
scroll to position [561, 0]
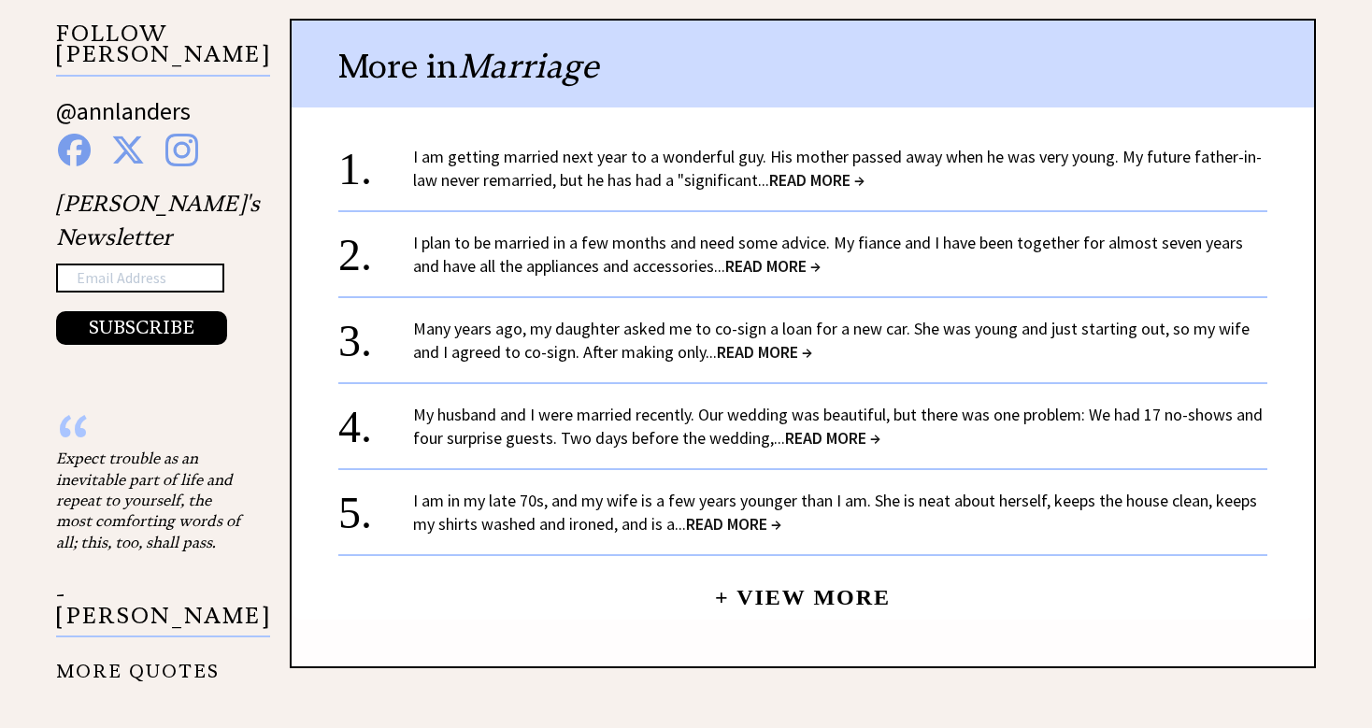
scroll to position [1917, 0]
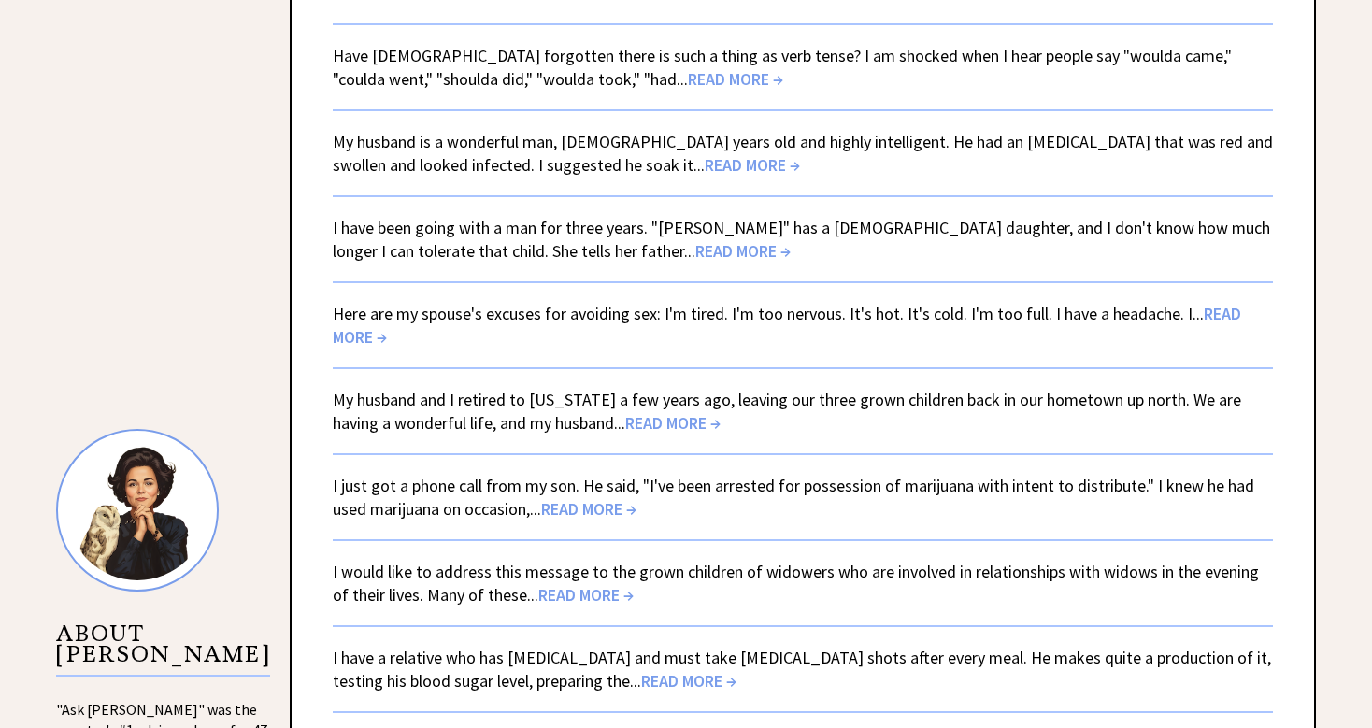
scroll to position [1300, 0]
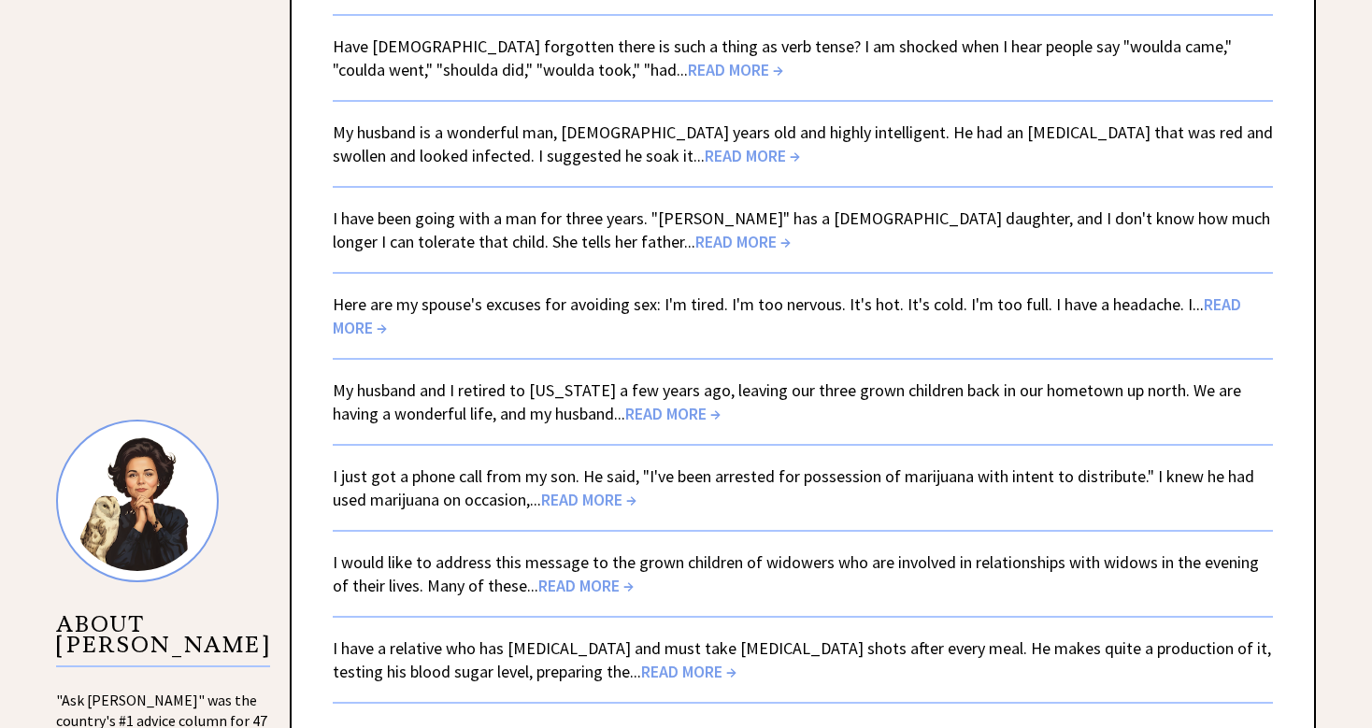
drag, startPoint x: 1219, startPoint y: 308, endPoint x: 1314, endPoint y: -56, distance: 376.9
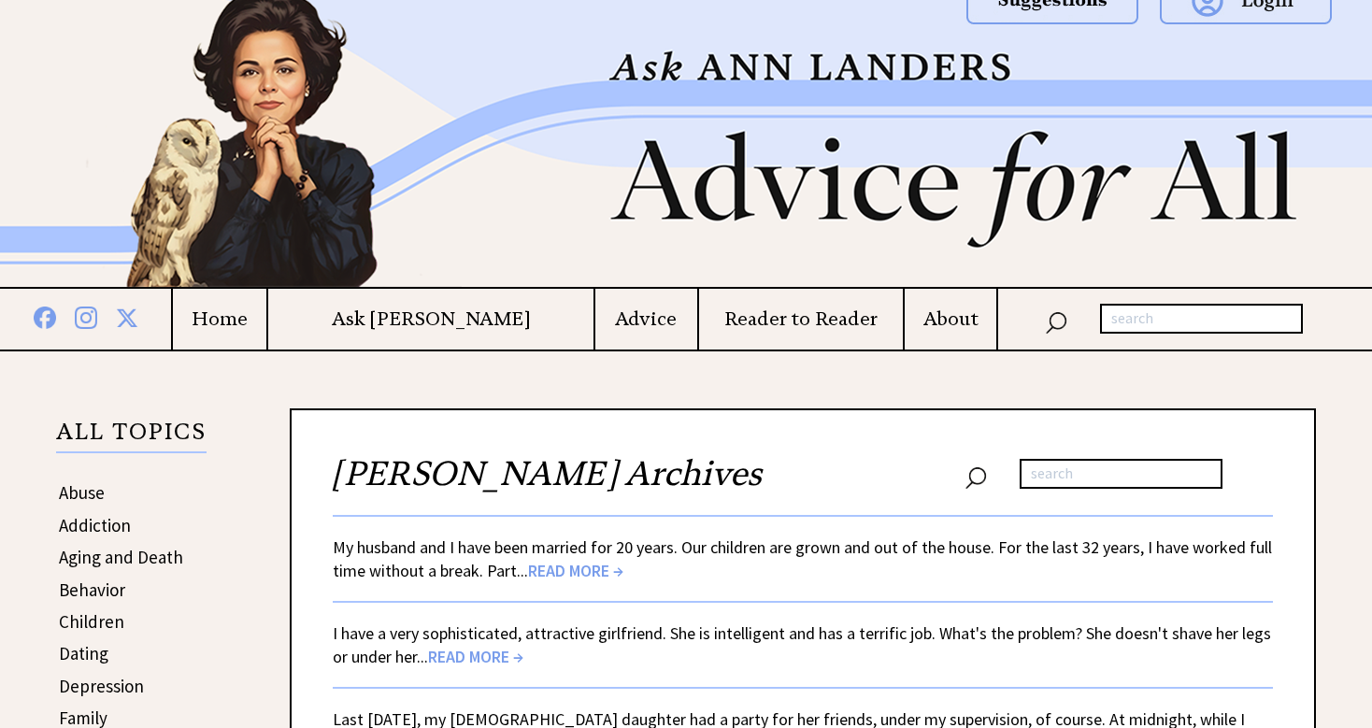
scroll to position [17, 0]
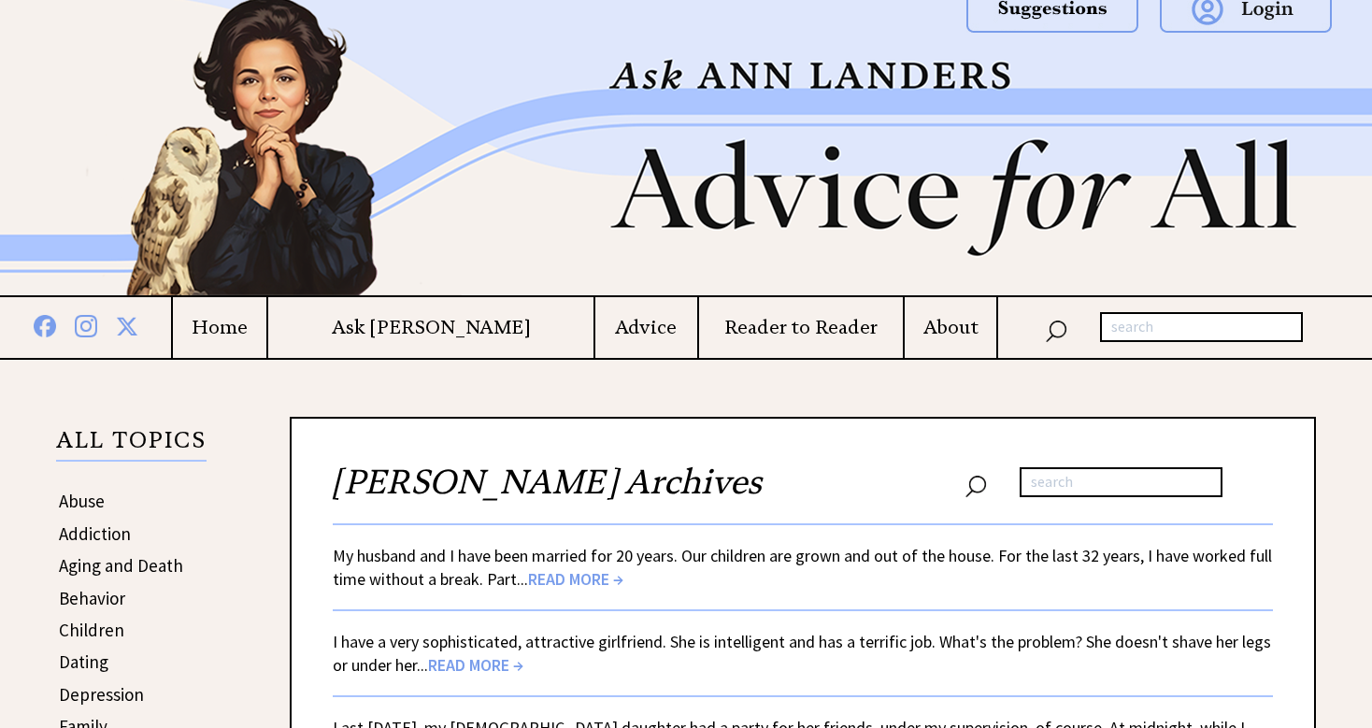
click at [447, 331] on h4 "Ask [PERSON_NAME]" at bounding box center [430, 327] width 325 height 23
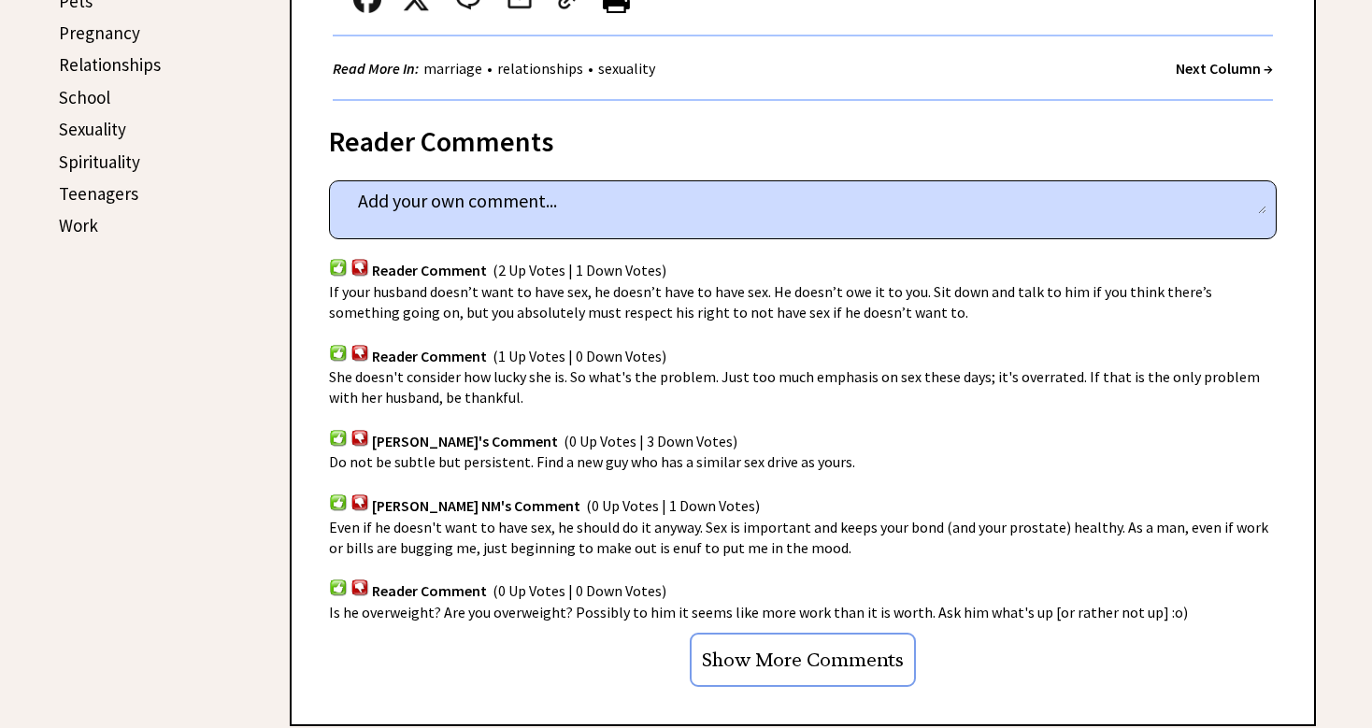
scroll to position [1002, 0]
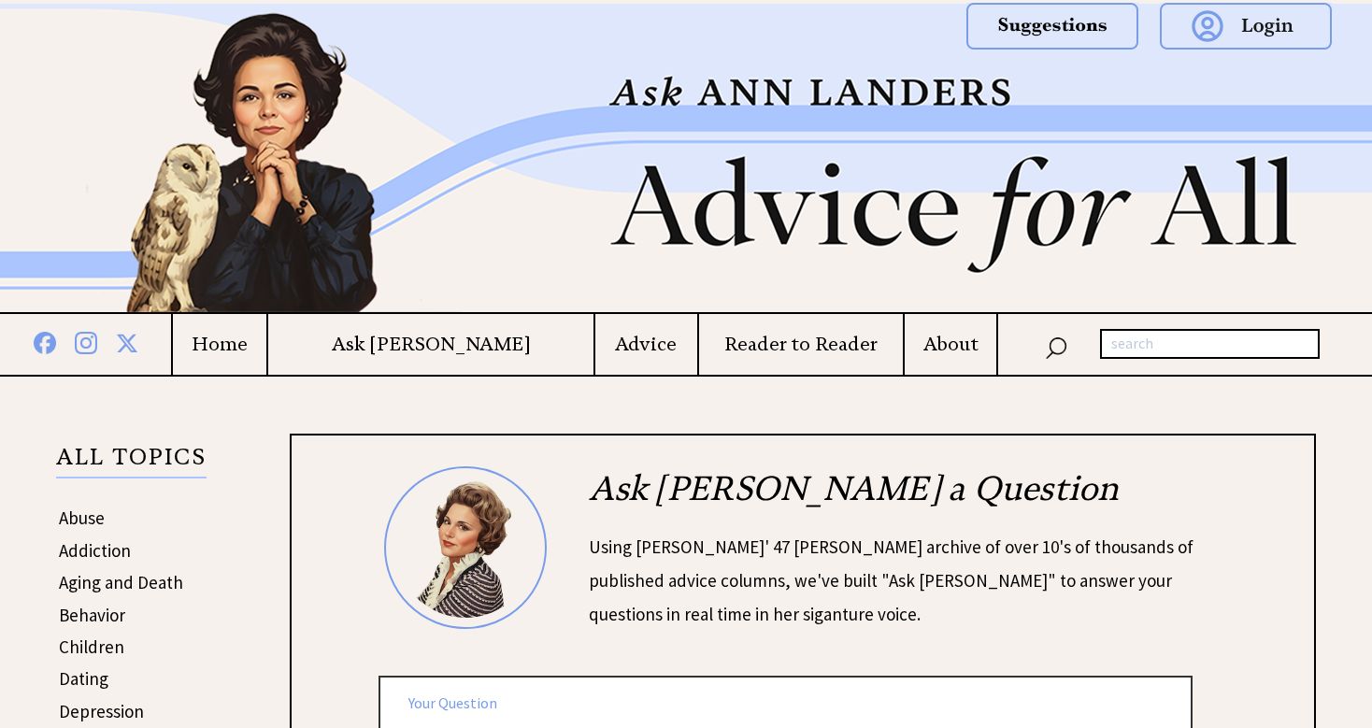
scroll to position [238, 0]
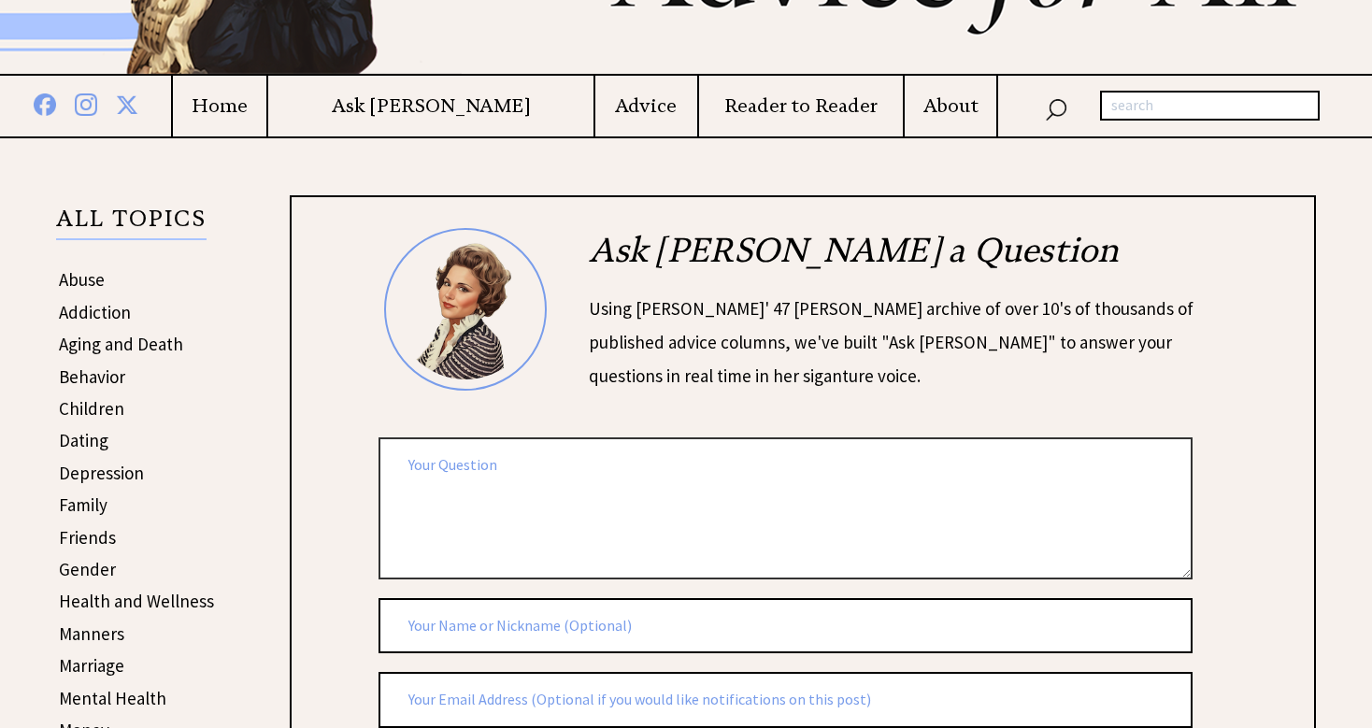
click at [647, 468] on textarea at bounding box center [786, 508] width 814 height 141
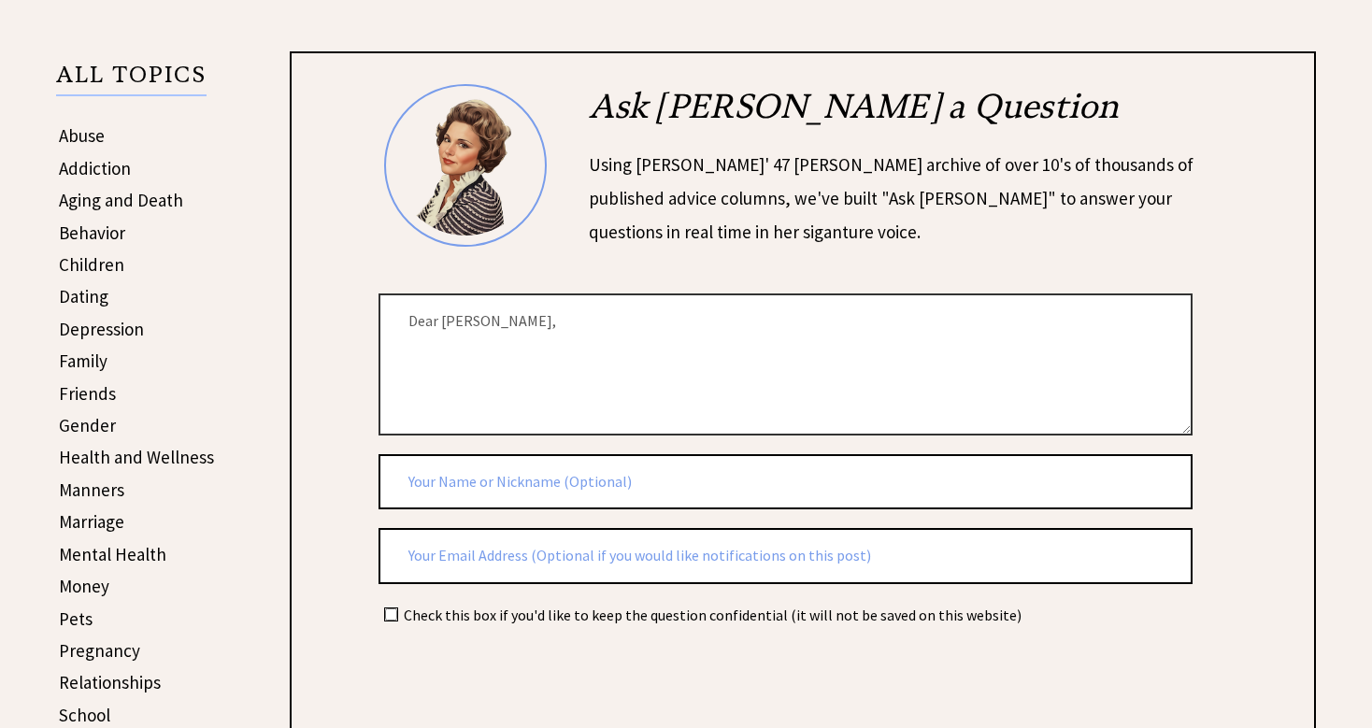
scroll to position [395, 0]
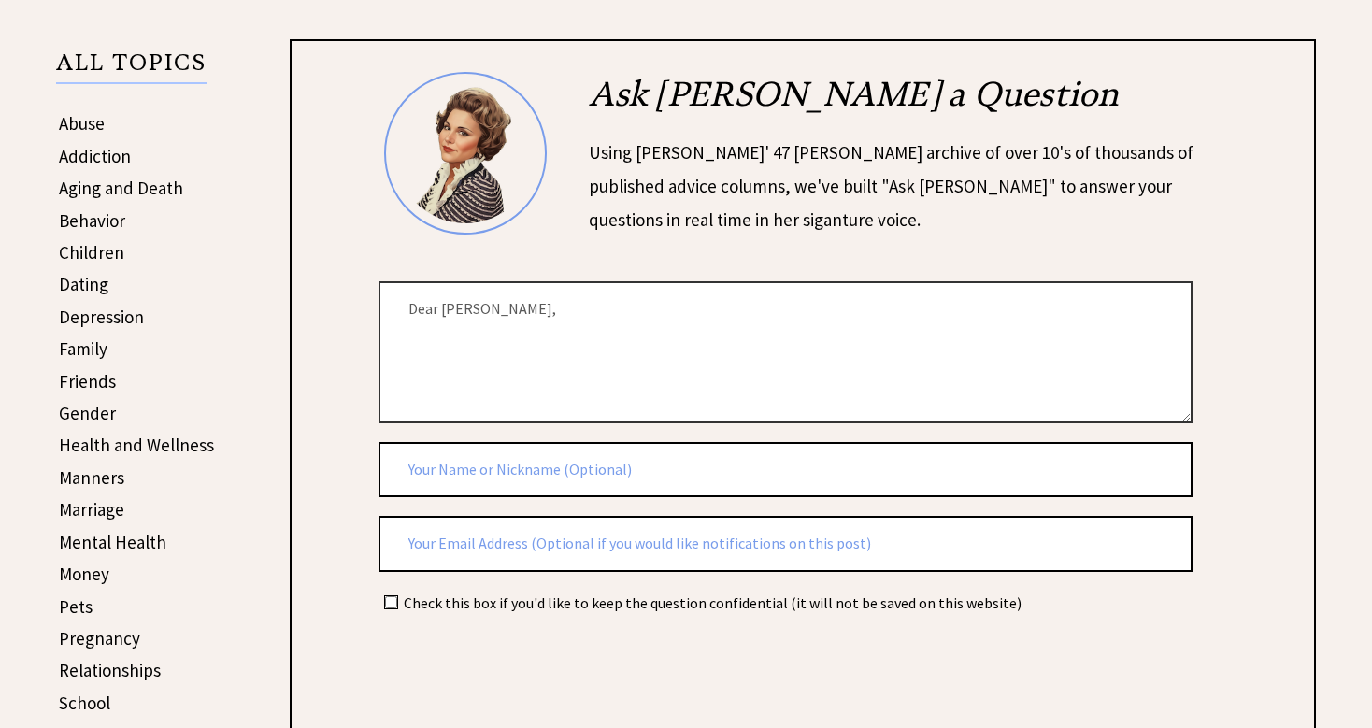
type textarea "Dear [PERSON_NAME],"
click at [381, 593] on td at bounding box center [390, 603] width 21 height 21
click at [387, 596] on input "checkbox" at bounding box center [391, 602] width 12 height 12
checkbox input "true"
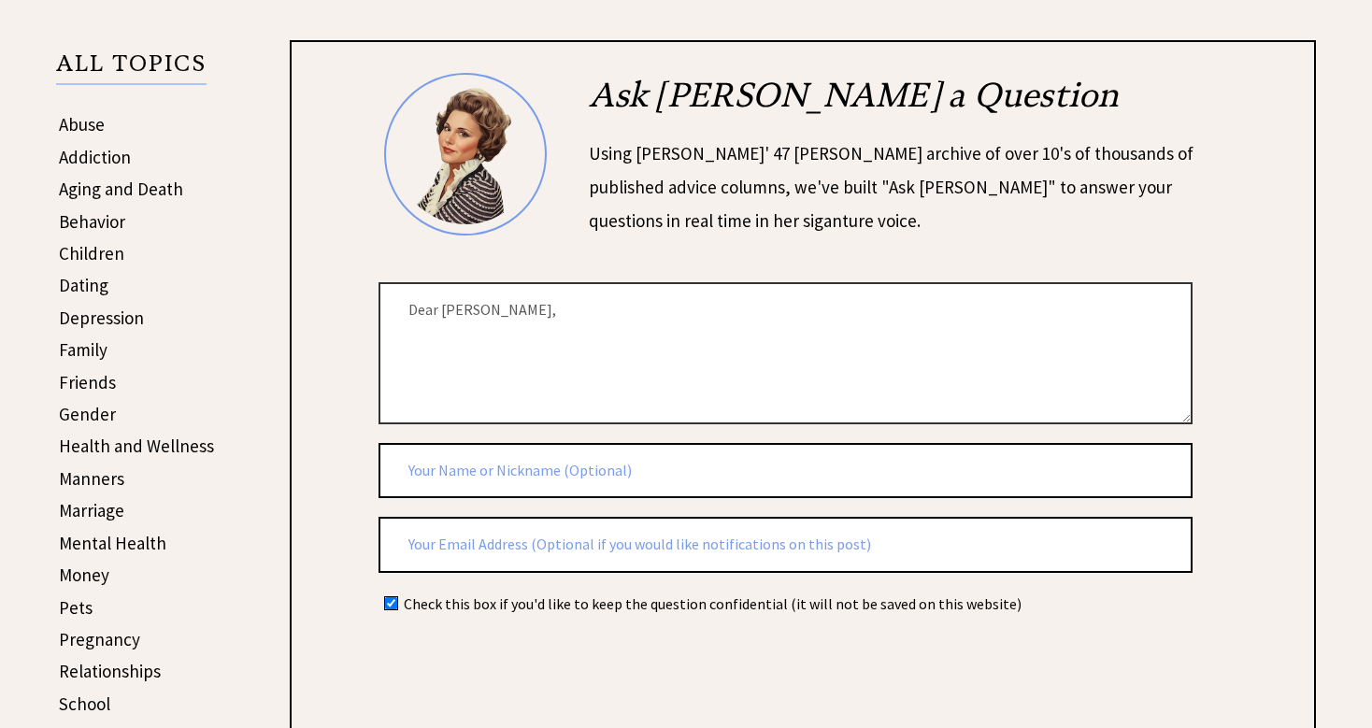
click at [585, 322] on textarea "Dear [PERSON_NAME]," at bounding box center [786, 352] width 814 height 141
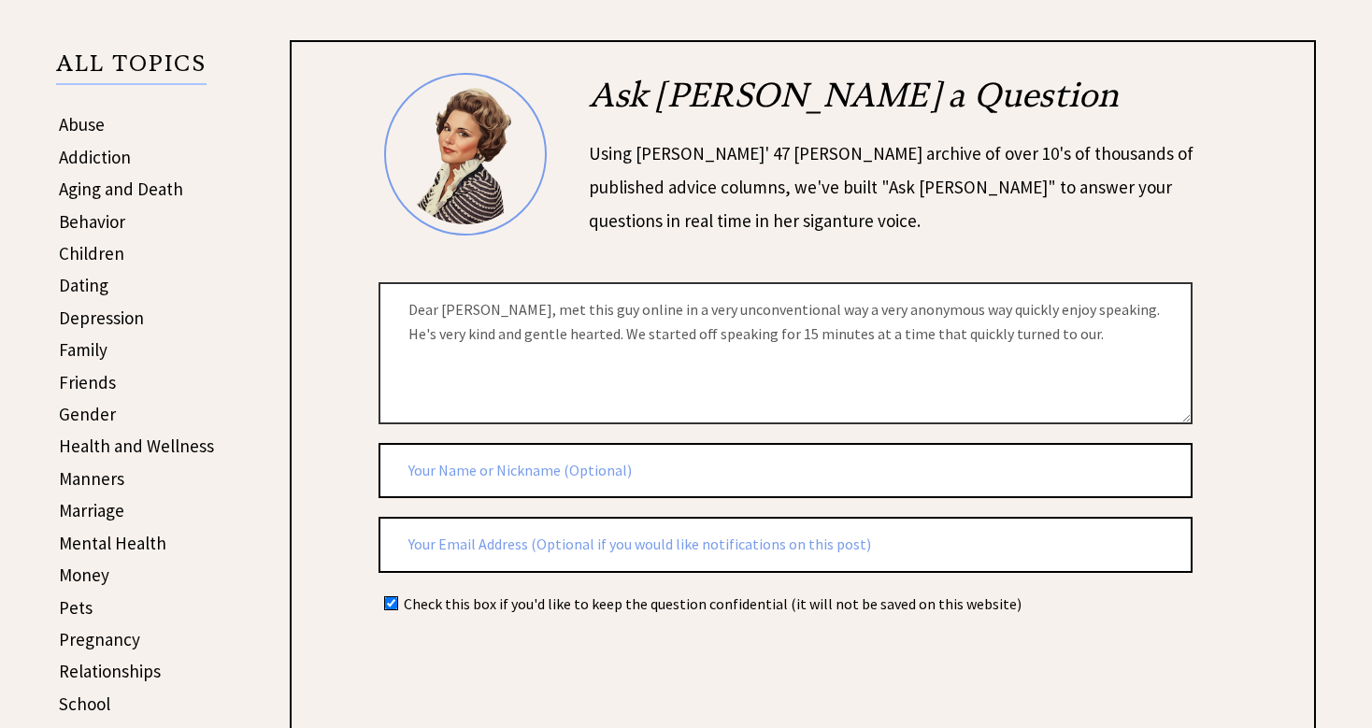
click at [968, 334] on textarea "Dear [PERSON_NAME], met this guy online in a very unconventional way a very ano…" at bounding box center [786, 352] width 814 height 141
drag, startPoint x: 968, startPoint y: 335, endPoint x: 985, endPoint y: 362, distance: 31.9
click at [968, 339] on textarea "Dear [PERSON_NAME], met this guy online in a very unconventional way a very ano…" at bounding box center [786, 352] width 814 height 141
click at [473, 313] on textarea "Dear [PERSON_NAME], met this guy online in a very unconventional way a very ano…" at bounding box center [786, 352] width 814 height 141
click at [1028, 340] on textarea "Dear [PERSON_NAME], I met this guy online in a very unconventional way a very a…" at bounding box center [786, 352] width 814 height 141
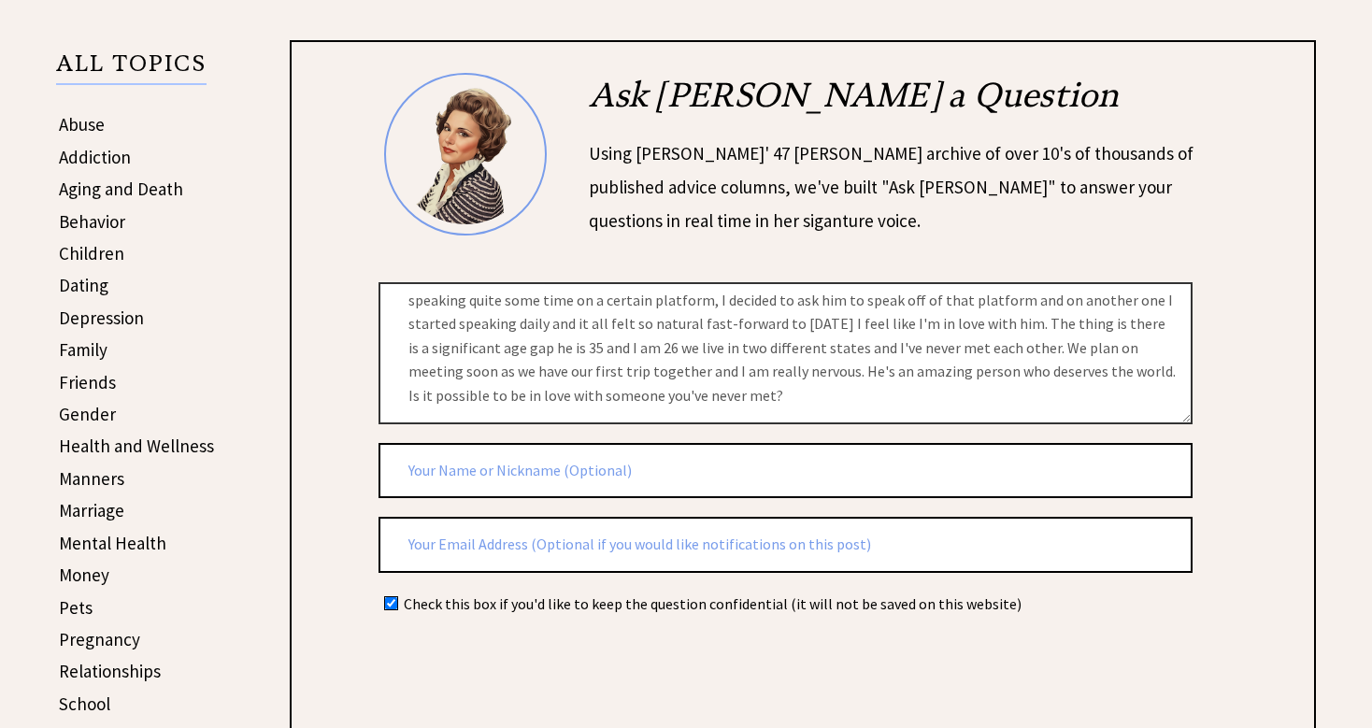
scroll to position [68, 0]
type textarea "Dear [PERSON_NAME], I met this guy online in a very unconventional way a very a…"
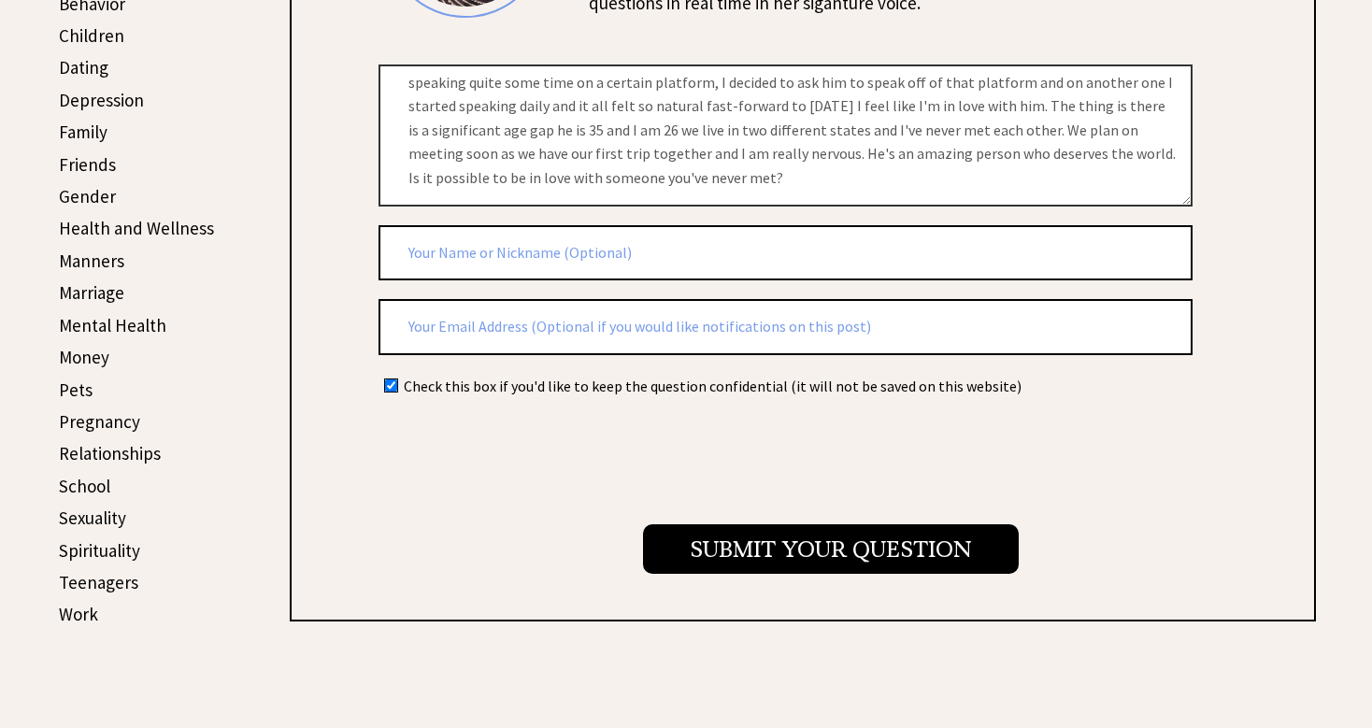
scroll to position [619, 0]
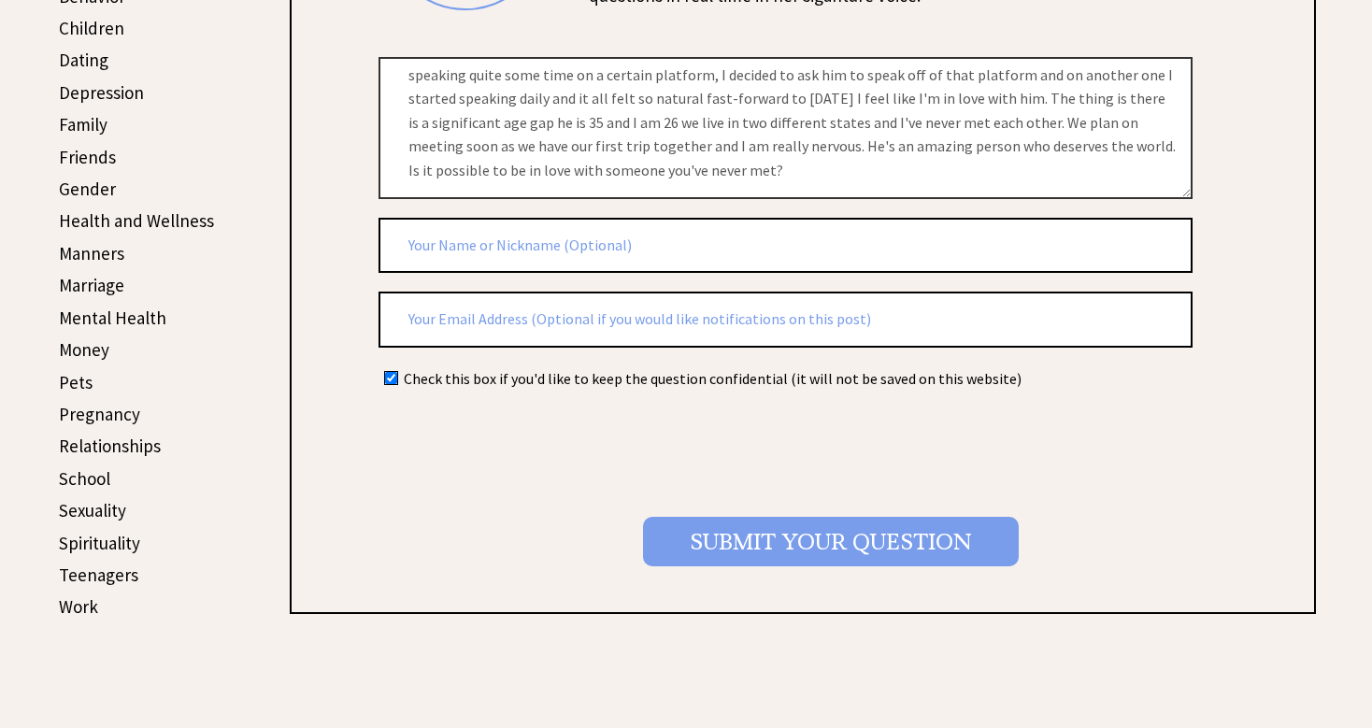
click at [687, 524] on input "Submit your Question" at bounding box center [831, 542] width 376 height 50
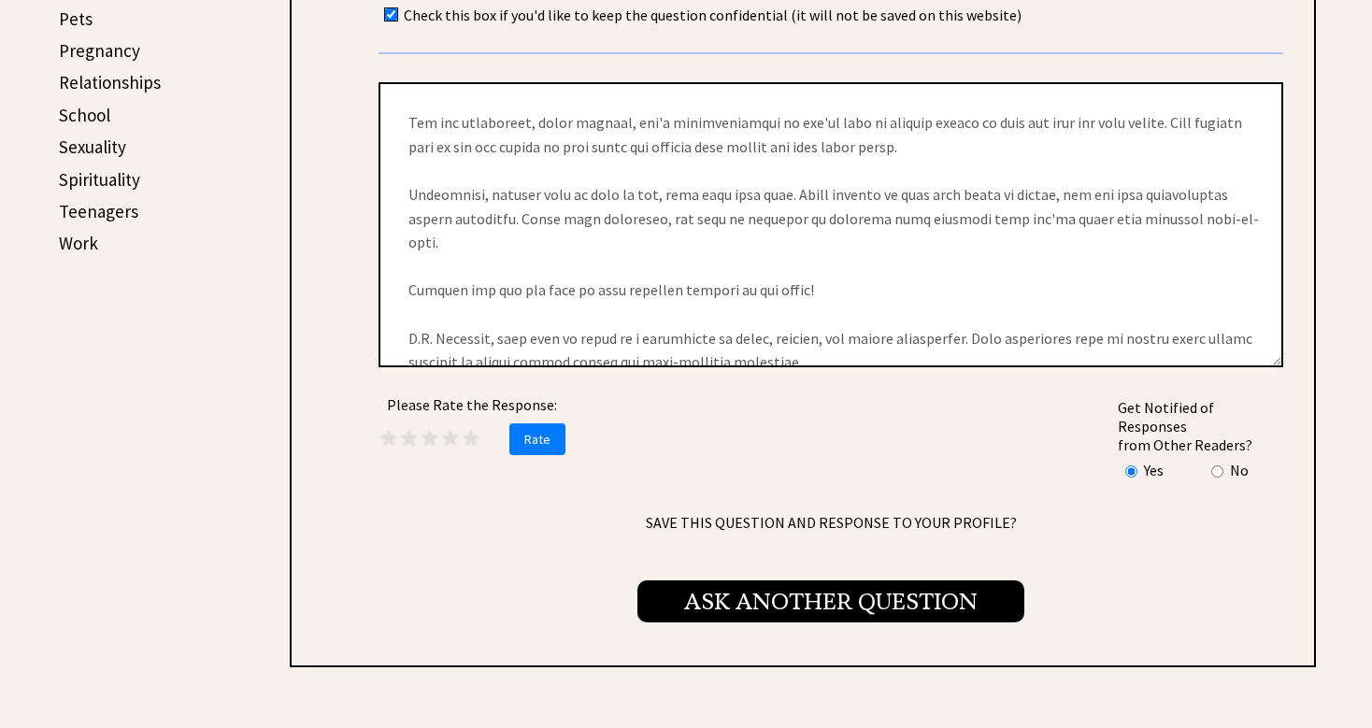
scroll to position [990, 0]
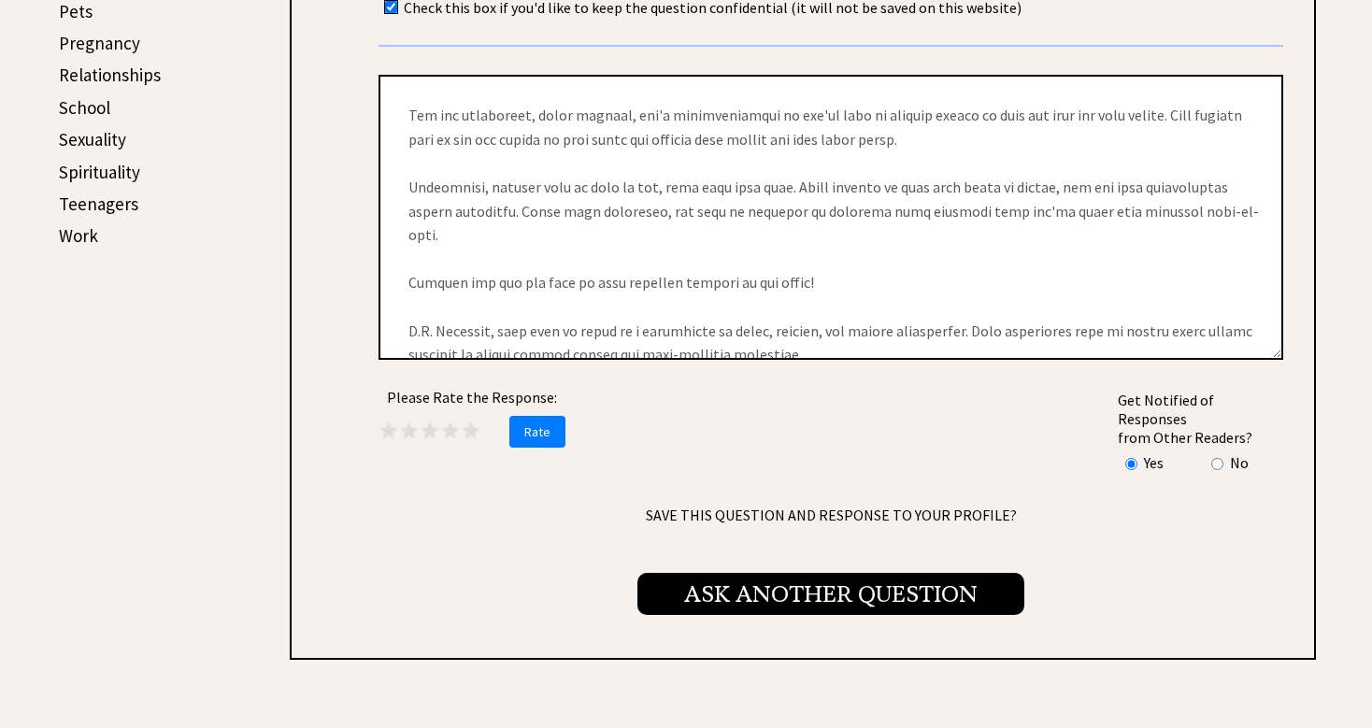
click at [1218, 458] on input "radio" at bounding box center [1218, 464] width 12 height 12
radio input "true"
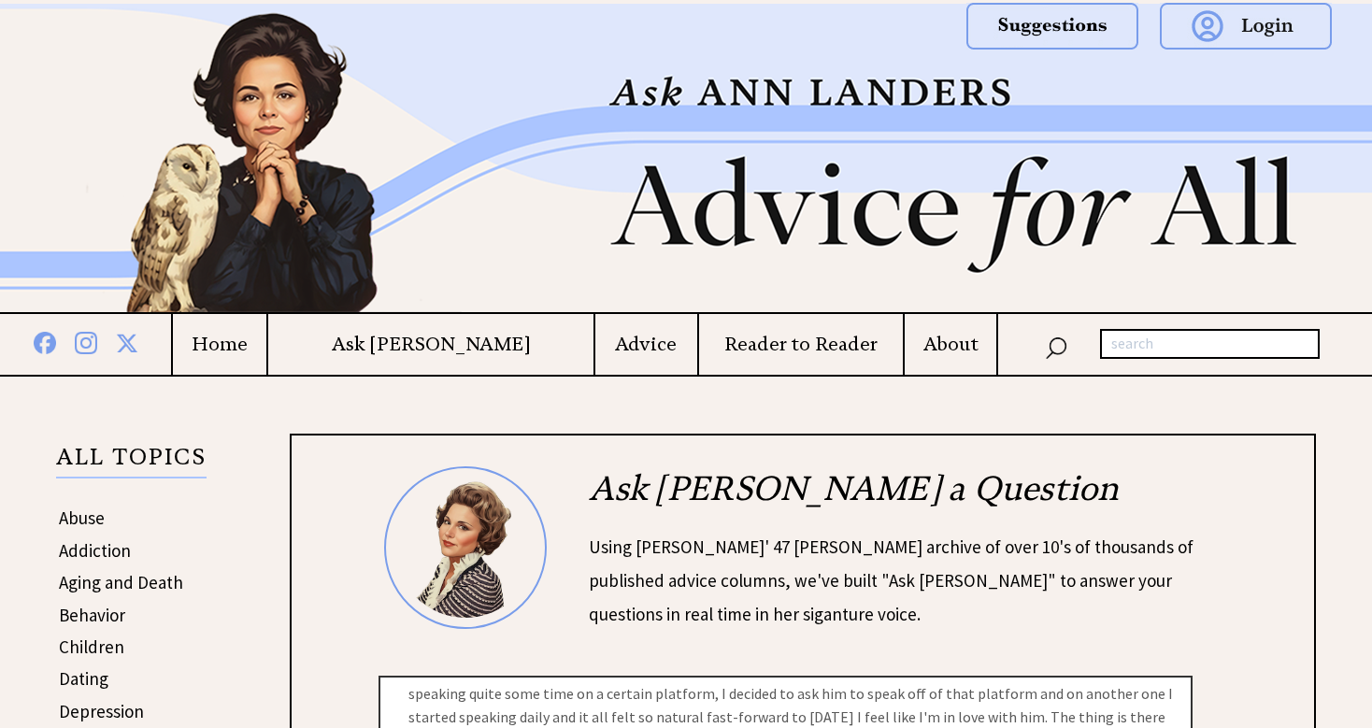
scroll to position [0, 0]
click at [739, 342] on h4 "Reader to Reader" at bounding box center [801, 344] width 204 height 23
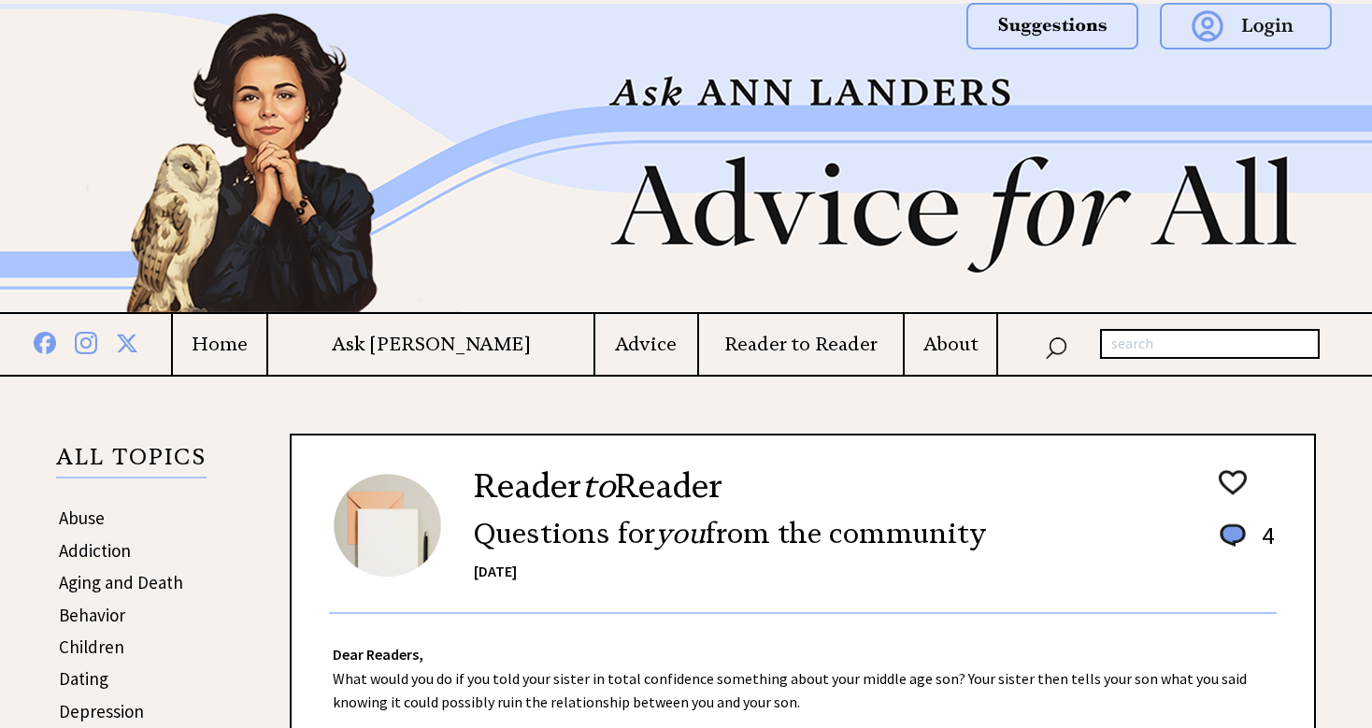
click at [265, 343] on h4 "Home" at bounding box center [219, 344] width 93 height 23
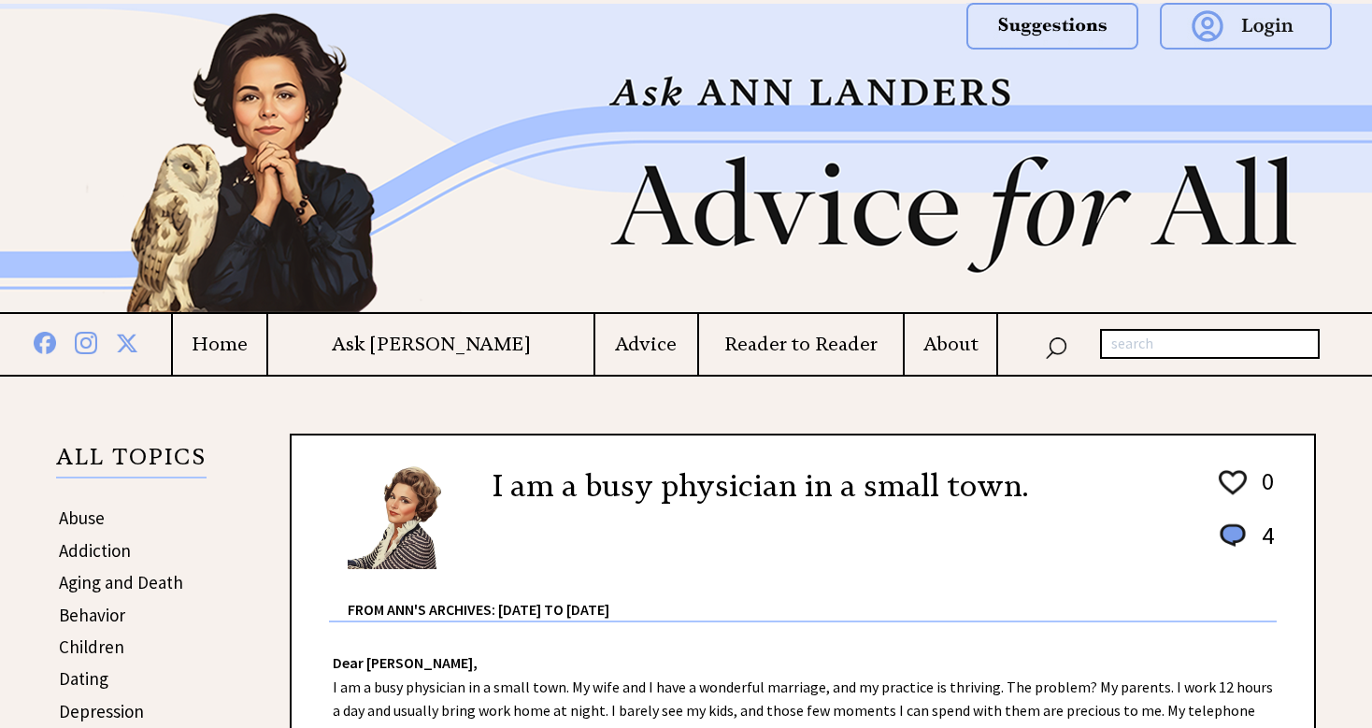
click at [451, 368] on td "Ask [PERSON_NAME]" at bounding box center [429, 344] width 327 height 61
click at [453, 335] on h4 "Ask [PERSON_NAME]" at bounding box center [430, 344] width 325 height 23
